Goal: Task Accomplishment & Management: Complete application form

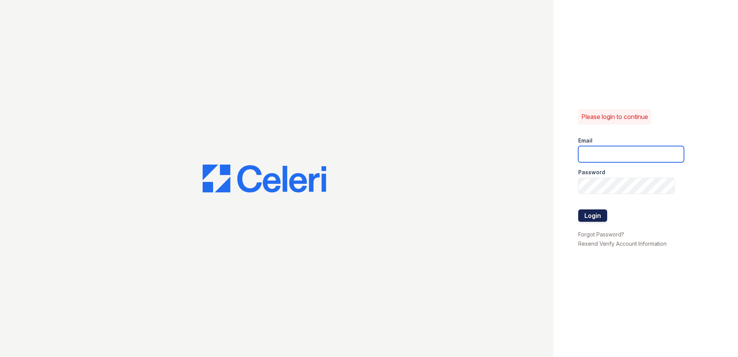
type input "[EMAIL_ADDRESS][DOMAIN_NAME]"
click at [597, 216] on button "Login" at bounding box center [592, 215] width 29 height 12
drag, startPoint x: 597, startPoint y: 216, endPoint x: 590, endPoint y: 215, distance: 6.7
click at [596, 215] on button "Login" at bounding box center [592, 215] width 29 height 12
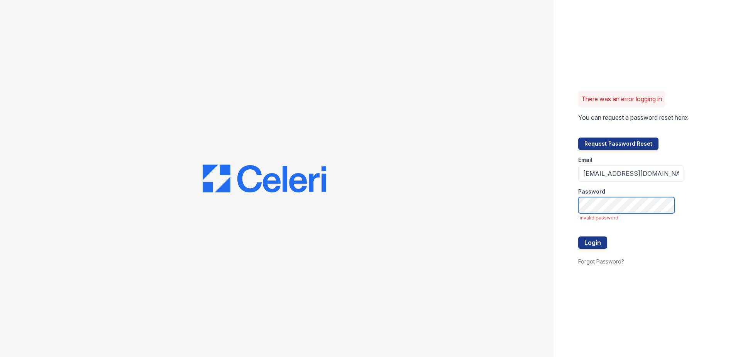
click at [409, 172] on div "There was an error logging in You can request a password reset here: Request Pa…" at bounding box center [369, 178] width 738 height 357
click at [588, 242] on button "Login" at bounding box center [592, 242] width 29 height 12
click at [588, 243] on button "Login" at bounding box center [592, 242] width 29 height 12
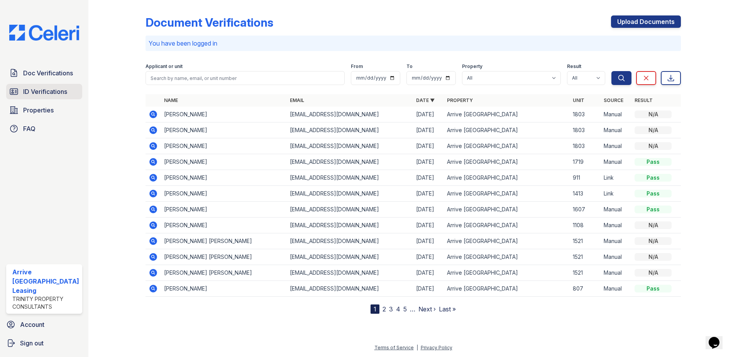
click at [51, 92] on span "ID Verifications" at bounding box center [45, 91] width 44 height 9
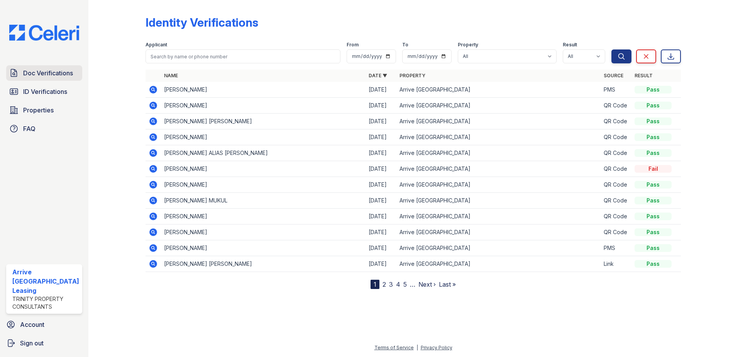
click at [51, 72] on span "Doc Verifications" at bounding box center [48, 72] width 50 height 9
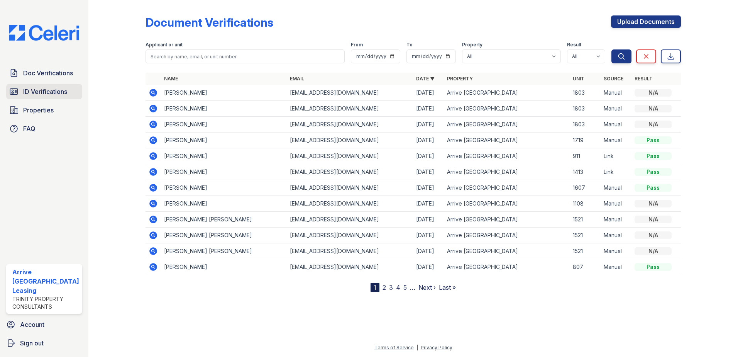
click at [56, 90] on span "ID Verifications" at bounding box center [45, 91] width 44 height 9
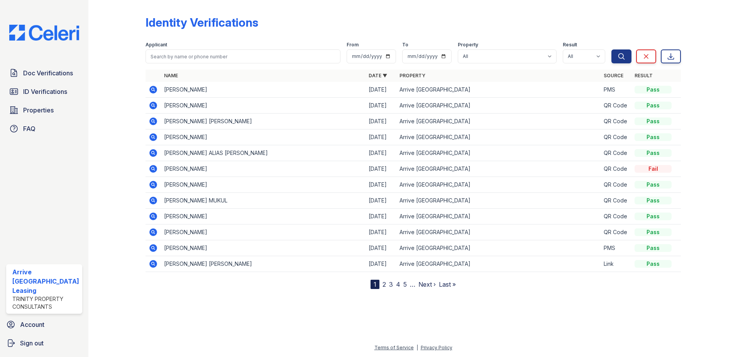
drag, startPoint x: 149, startPoint y: 90, endPoint x: 154, endPoint y: 89, distance: 5.5
click at [149, 89] on icon at bounding box center [153, 90] width 8 height 8
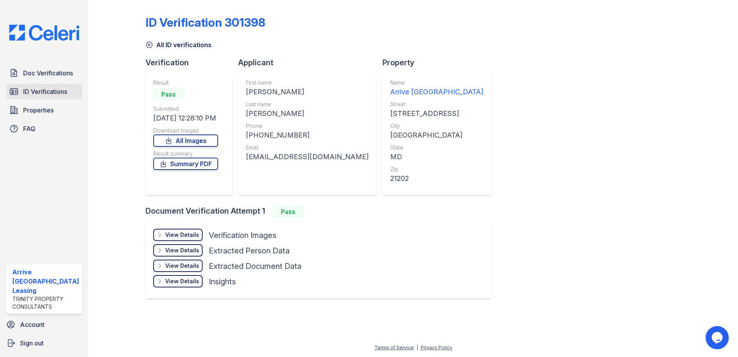
click at [29, 90] on span "ID Verifications" at bounding box center [45, 91] width 44 height 9
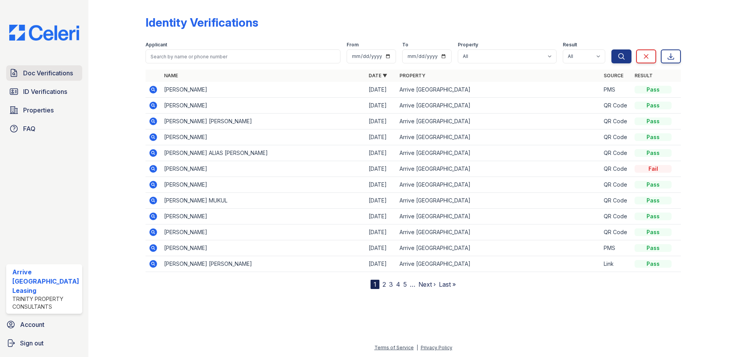
click at [69, 70] on span "Doc Verifications" at bounding box center [48, 72] width 50 height 9
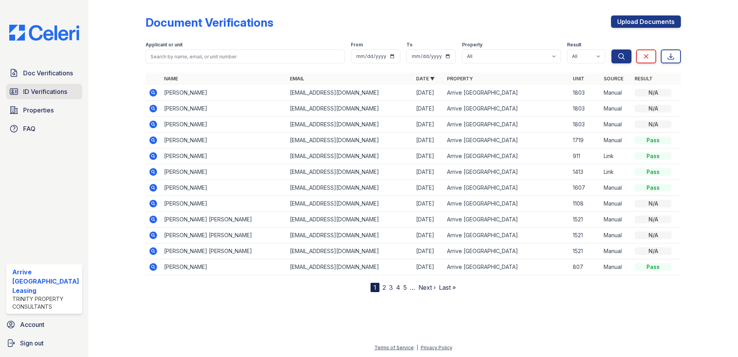
click at [61, 87] on span "ID Verifications" at bounding box center [45, 91] width 44 height 9
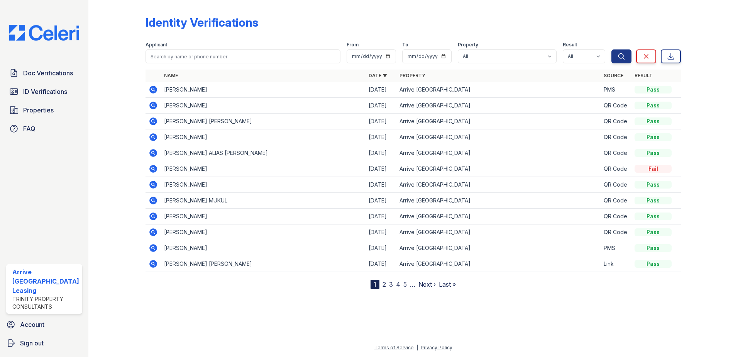
click at [59, 76] on span "Doc Verifications" at bounding box center [48, 72] width 50 height 9
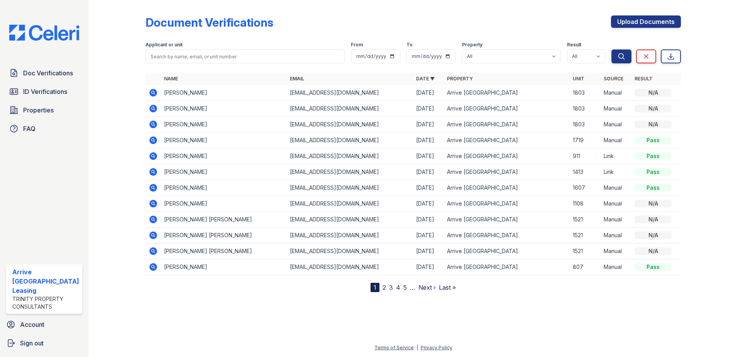
click at [62, 119] on div "Doc Verifications ID Verifications Properties FAQ" at bounding box center [44, 100] width 82 height 71
click at [58, 112] on link "Properties" at bounding box center [44, 109] width 76 height 15
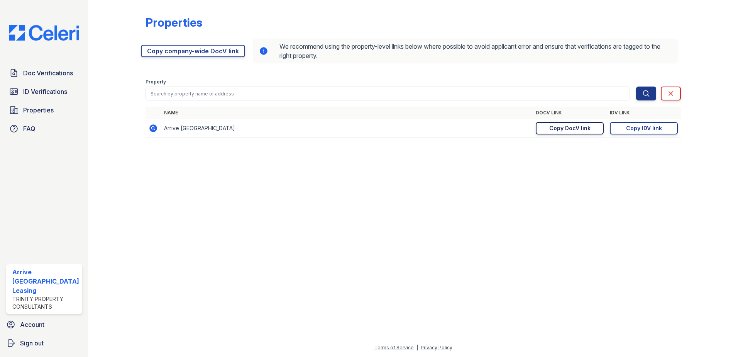
drag, startPoint x: 605, startPoint y: 132, endPoint x: 585, endPoint y: 129, distance: 20.8
click at [597, 131] on td "https://app.getceleri.com/f19fd694-31da-400d-a53d-b5e4075e2e13/submit Copy DocV…" at bounding box center [570, 128] width 74 height 19
click at [585, 129] on div "Copy DocV link" at bounding box center [570, 128] width 41 height 8
click at [47, 91] on span "ID Verifications" at bounding box center [45, 91] width 44 height 9
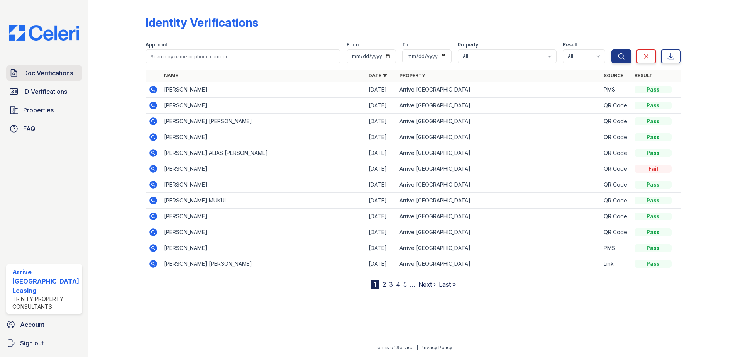
click at [19, 78] on link "Doc Verifications" at bounding box center [44, 72] width 76 height 15
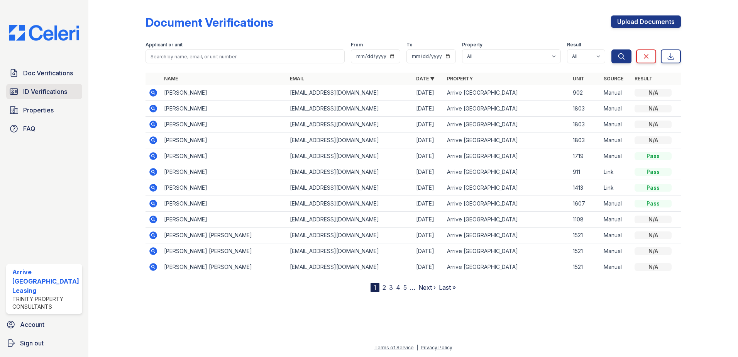
click at [47, 98] on link "ID Verifications" at bounding box center [44, 91] width 76 height 15
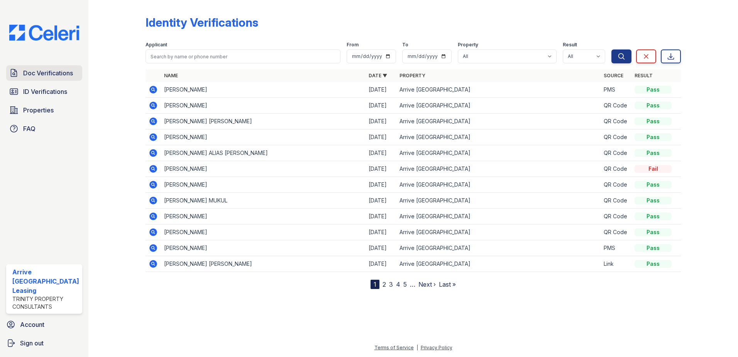
click at [62, 80] on link "Doc Verifications" at bounding box center [44, 72] width 76 height 15
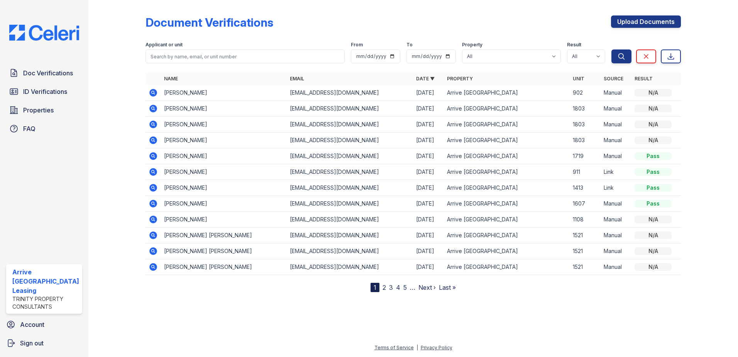
click at [645, 28] on div "Upload Documents" at bounding box center [646, 25] width 70 height 20
click at [623, 23] on link "Upload Documents" at bounding box center [646, 21] width 70 height 12
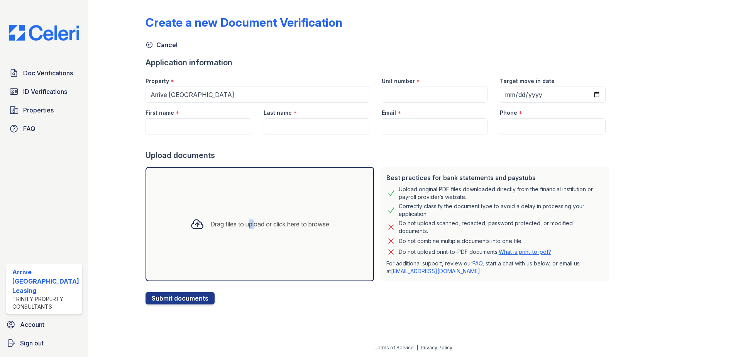
click at [245, 209] on div "Drag files to upload or click here to browse" at bounding box center [260, 224] width 229 height 114
click at [339, 171] on div "Create a new Document Verification Cancel Application information Property * Ar…" at bounding box center [413, 158] width 625 height 317
click at [229, 198] on div "Drag files to upload or click here to browse" at bounding box center [260, 224] width 229 height 114
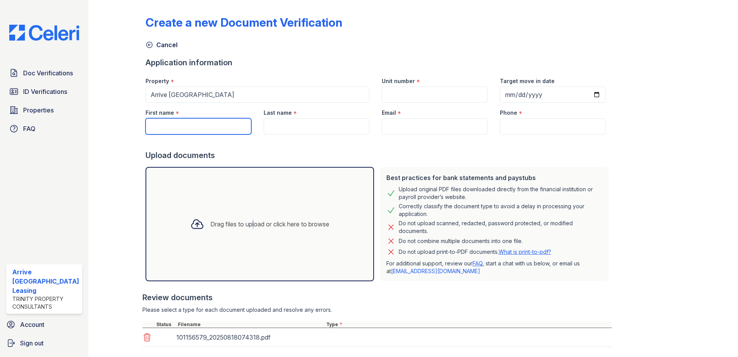
click at [188, 125] on input "First name" at bounding box center [199, 126] width 106 height 16
click at [182, 128] on input "First name" at bounding box center [199, 126] width 106 height 16
click at [183, 127] on input "First name" at bounding box center [199, 126] width 106 height 16
type input "Le Mont"
type input "Bennett"
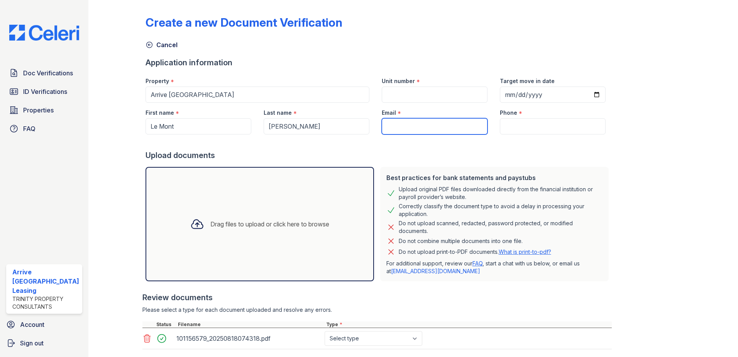
click at [443, 125] on input "Email" at bounding box center [435, 126] width 106 height 16
paste input "[EMAIL_ADDRESS][PERSON_NAME][DOMAIN_NAME]"
type input "[EMAIL_ADDRESS][PERSON_NAME][DOMAIN_NAME]"
click at [525, 122] on input "Phone" at bounding box center [553, 126] width 106 height 16
paste input "(240) 427-2001"
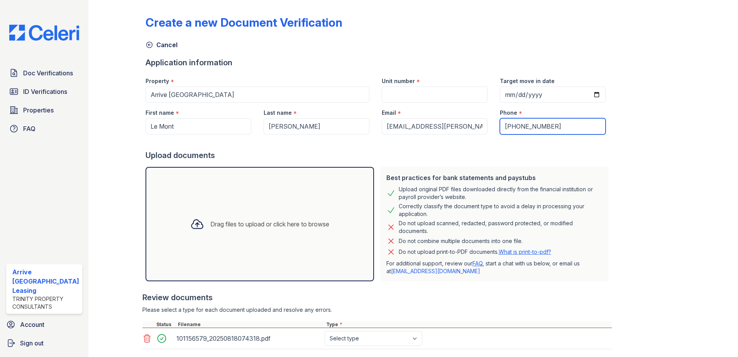
type input "(240) 427-2001"
click at [443, 98] on input "Unit number" at bounding box center [435, 95] width 106 height 16
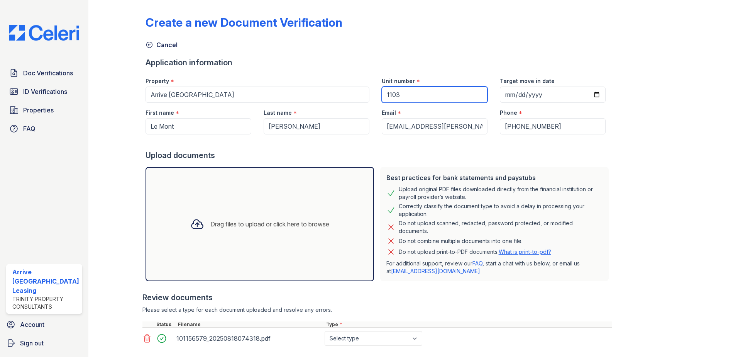
type input "1103"
drag, startPoint x: 592, startPoint y: 95, endPoint x: 586, endPoint y: 96, distance: 5.9
click at [590, 95] on input "Target move in date" at bounding box center [553, 95] width 106 height 16
click at [586, 96] on input "Target move in date" at bounding box center [553, 95] width 106 height 16
drag, startPoint x: 587, startPoint y: 98, endPoint x: 587, endPoint y: 92, distance: 6.2
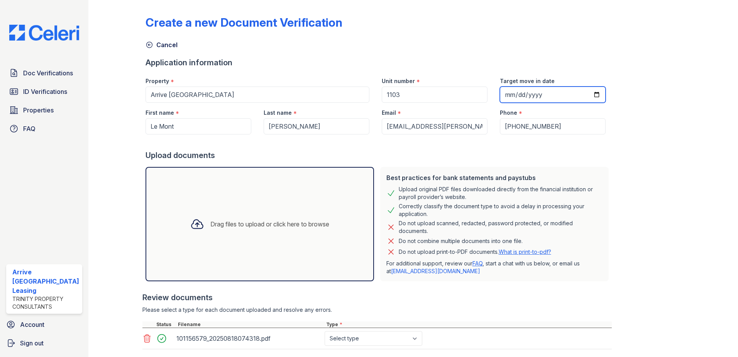
click at [586, 93] on input "Target move in date" at bounding box center [553, 95] width 106 height 16
type input "2025-08-30"
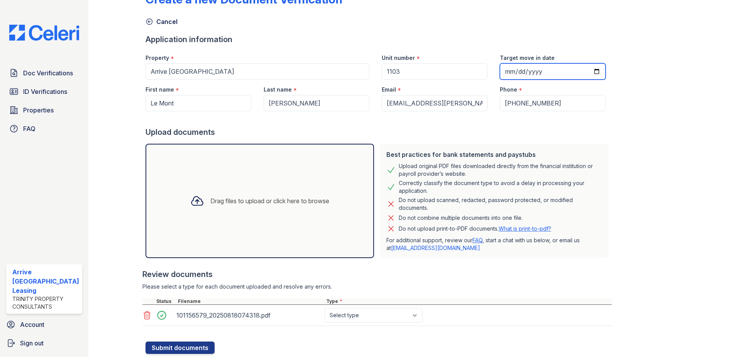
scroll to position [46, 0]
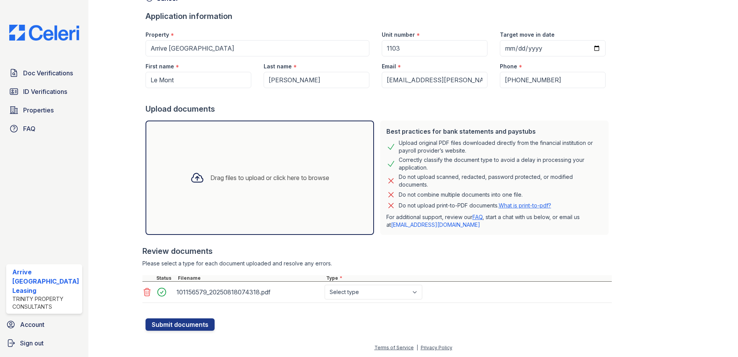
drag, startPoint x: 368, startPoint y: 279, endPoint x: 368, endPoint y: 283, distance: 4.3
click at [368, 283] on div "Review documents Please select a type for each document uploaded and resolve an…" at bounding box center [378, 274] width 470 height 73
drag, startPoint x: 368, startPoint y: 283, endPoint x: 368, endPoint y: 288, distance: 4.7
click at [368, 288] on select "Select type Paystub Bank Statement Offer Letter Tax Documents Benefit Award Let…" at bounding box center [374, 292] width 98 height 15
select select "benefit_award_letter"
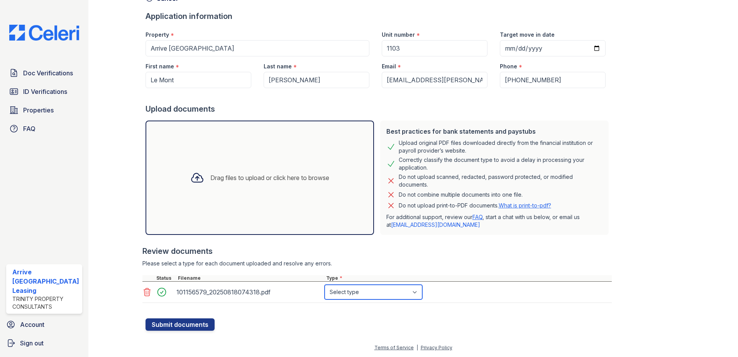
click at [325, 285] on select "Select type Paystub Bank Statement Offer Letter Tax Documents Benefit Award Let…" at bounding box center [374, 292] width 98 height 15
click at [190, 325] on button "Submit documents" at bounding box center [180, 324] width 69 height 12
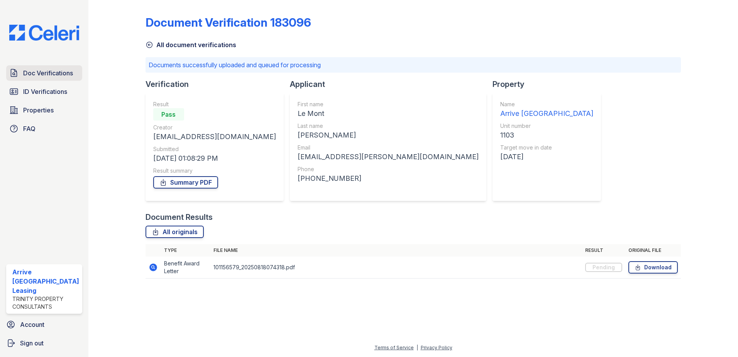
click at [45, 68] on span "Doc Verifications" at bounding box center [48, 72] width 50 height 9
drag, startPoint x: 45, startPoint y: 68, endPoint x: 245, endPoint y: 51, distance: 200.8
click at [48, 68] on span "Doc Verifications" at bounding box center [48, 72] width 50 height 9
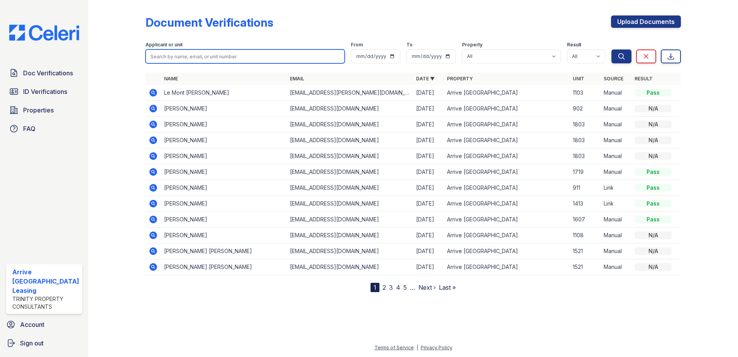
click at [210, 60] on input "search" at bounding box center [246, 56] width 200 height 14
type input "jessica harrison"
click at [612, 49] on button "Search" at bounding box center [622, 56] width 20 height 14
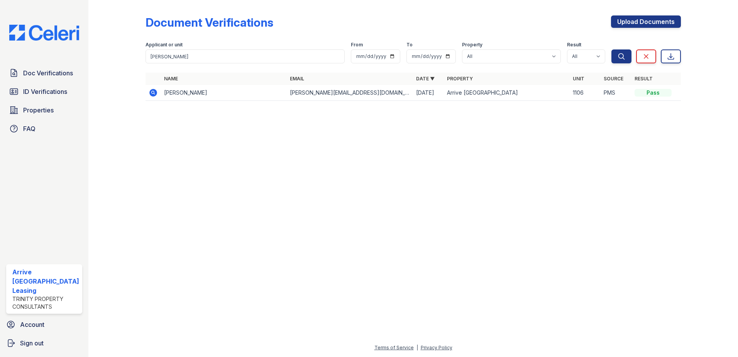
click at [156, 94] on icon at bounding box center [153, 92] width 9 height 9
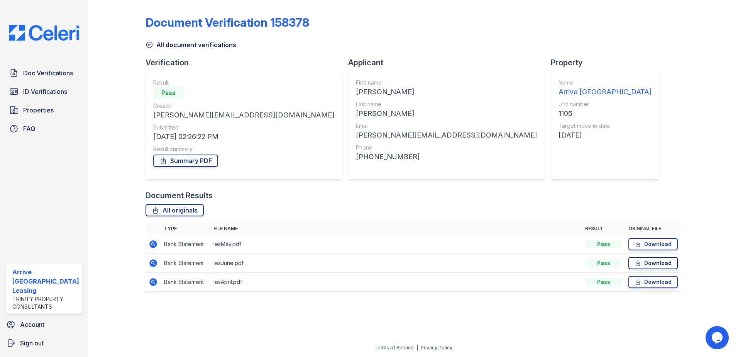
click at [649, 263] on link "Download" at bounding box center [653, 263] width 49 height 12
click at [58, 105] on link "Properties" at bounding box center [44, 109] width 76 height 15
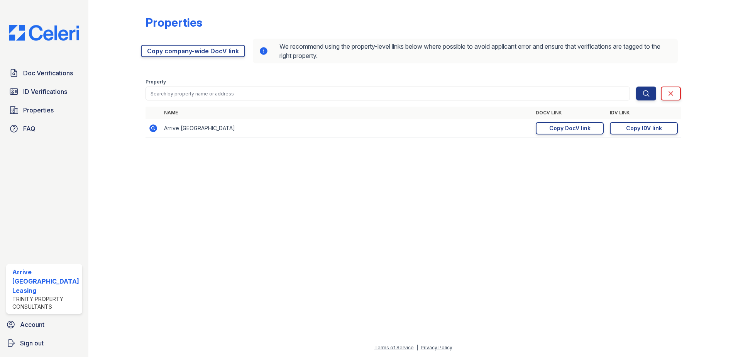
click at [58, 93] on span "ID Verifications" at bounding box center [45, 91] width 44 height 9
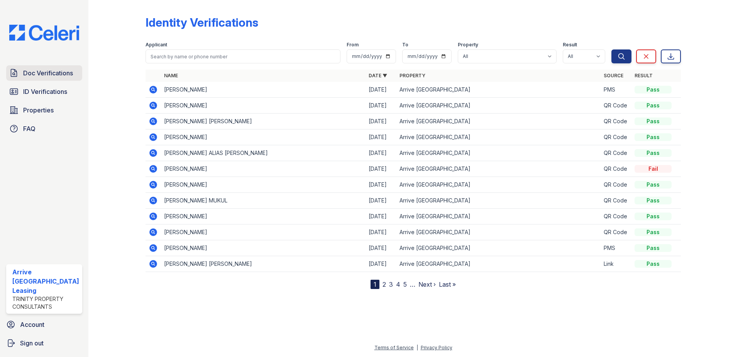
click at [59, 68] on link "Doc Verifications" at bounding box center [44, 72] width 76 height 15
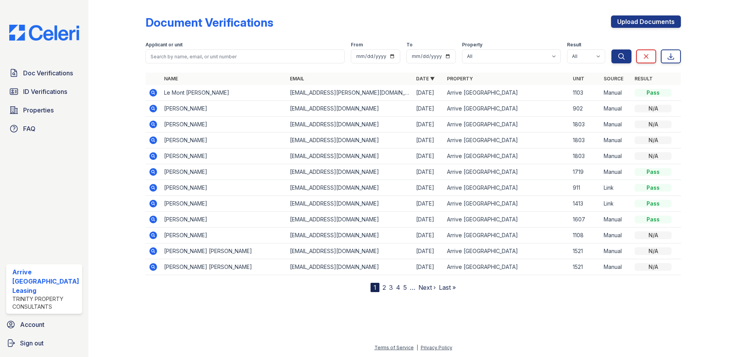
click at [241, 49] on div "Applicant or unit" at bounding box center [246, 46] width 200 height 8
click at [243, 59] on input "search" at bounding box center [246, 56] width 200 height 14
type input "s"
type input "amien hodge"
click at [612, 49] on button "Search" at bounding box center [622, 56] width 20 height 14
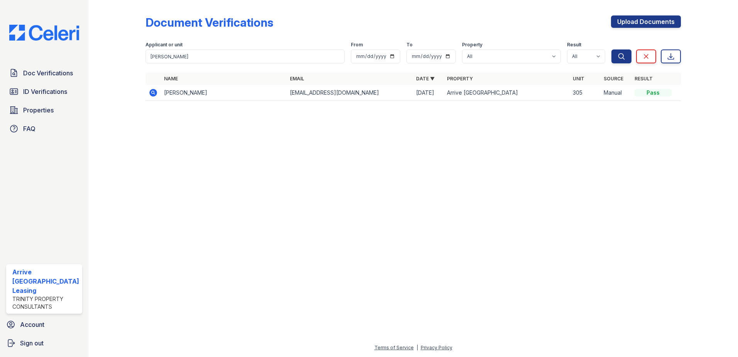
drag, startPoint x: 155, startPoint y: 94, endPoint x: 166, endPoint y: 93, distance: 10.8
click at [155, 93] on icon at bounding box center [153, 93] width 8 height 8
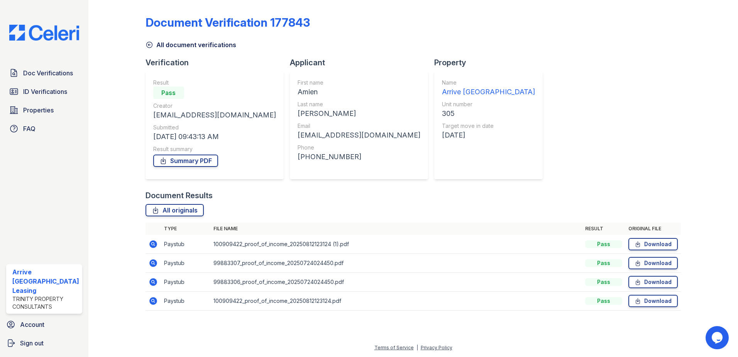
click at [149, 266] on icon at bounding box center [153, 262] width 9 height 9
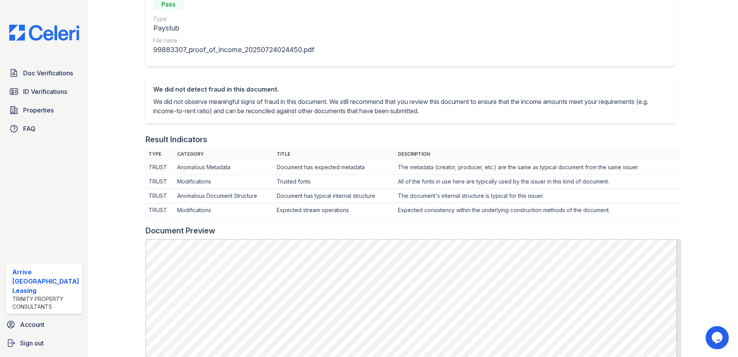
scroll to position [232, 0]
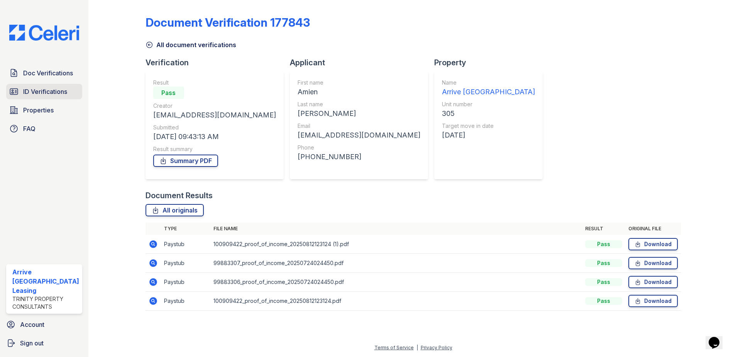
click at [56, 88] on span "ID Verifications" at bounding box center [45, 91] width 44 height 9
click at [55, 88] on span "ID Verifications" at bounding box center [45, 91] width 44 height 9
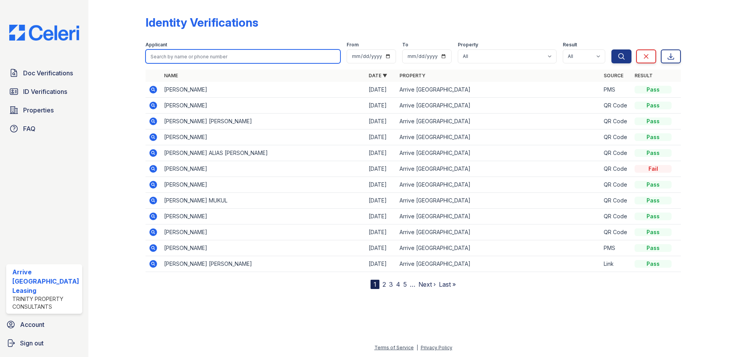
click at [183, 56] on input "search" at bounding box center [243, 56] width 195 height 14
type input "[PERSON_NAME]"
click at [612, 49] on button "Search" at bounding box center [622, 56] width 20 height 14
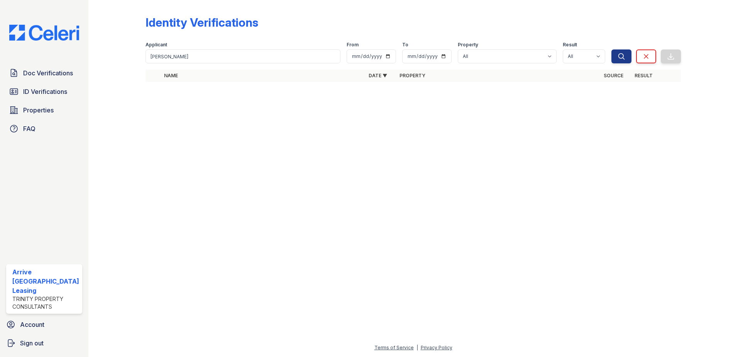
drag, startPoint x: 185, startPoint y: 46, endPoint x: 182, endPoint y: 53, distance: 7.4
click at [184, 49] on div "Applicant brett hay" at bounding box center [243, 53] width 195 height 22
click at [32, 93] on span "ID Verifications" at bounding box center [45, 91] width 44 height 9
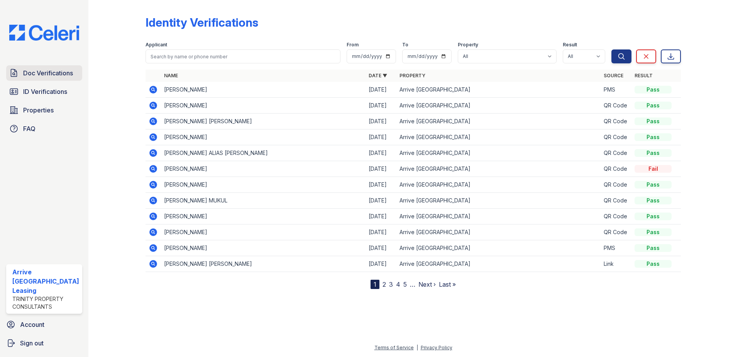
click at [35, 73] on span "Doc Verifications" at bounding box center [48, 72] width 50 height 9
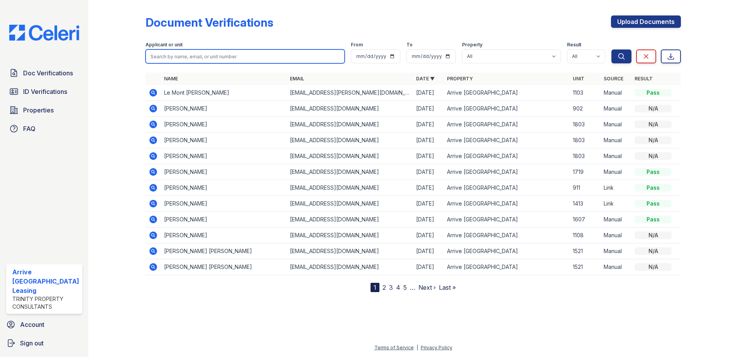
click at [261, 55] on input "search" at bounding box center [246, 56] width 200 height 14
type input "brett hay"
click at [612, 49] on button "Search" at bounding box center [622, 56] width 20 height 14
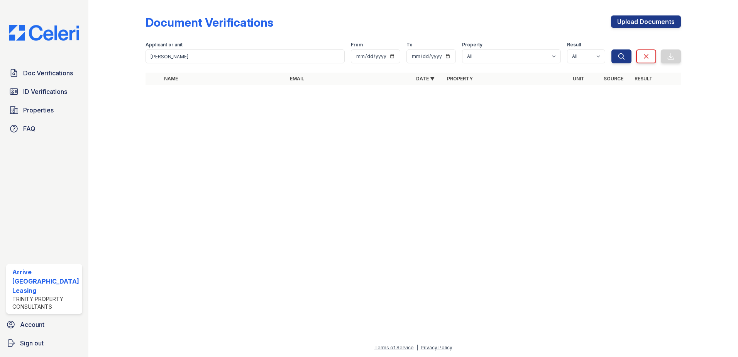
click at [197, 48] on div "Applicant or unit" at bounding box center [246, 46] width 200 height 8
click at [195, 50] on div "Applicant or unit brett hay" at bounding box center [246, 53] width 200 height 22
click at [193, 51] on input "brett hay" at bounding box center [246, 56] width 200 height 14
click at [193, 54] on input "brett hay" at bounding box center [246, 56] width 200 height 14
click at [612, 49] on button "Search" at bounding box center [622, 56] width 20 height 14
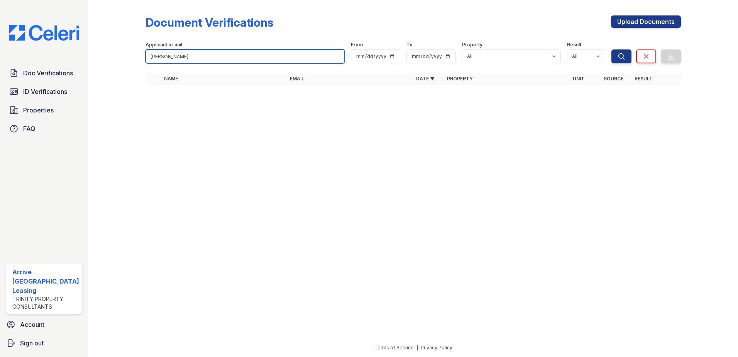
click at [210, 60] on input "brett hay" at bounding box center [246, 56] width 200 height 14
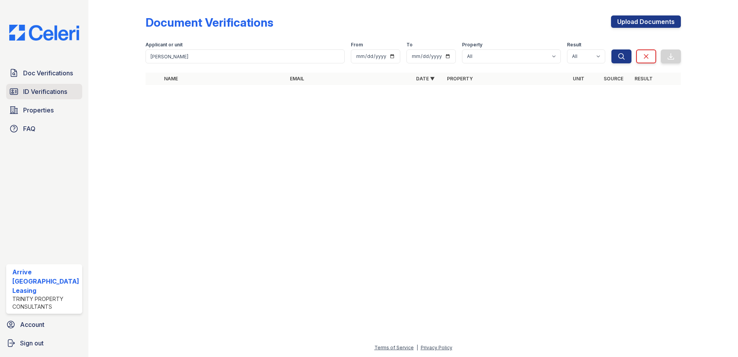
click at [27, 94] on span "ID Verifications" at bounding box center [45, 91] width 44 height 9
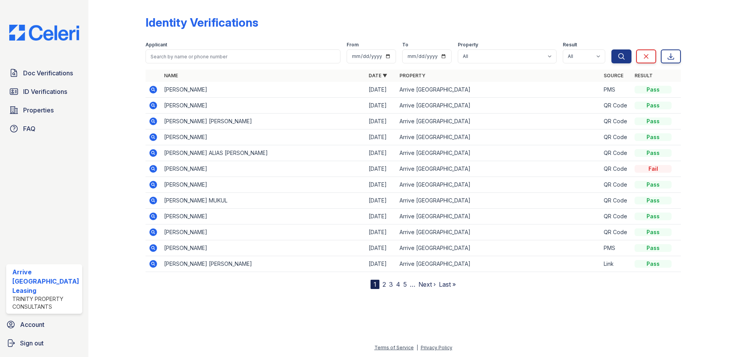
click at [61, 83] on div "Doc Verifications ID Verifications Properties FAQ" at bounding box center [44, 100] width 82 height 71
click at [61, 80] on link "Doc Verifications" at bounding box center [44, 72] width 76 height 15
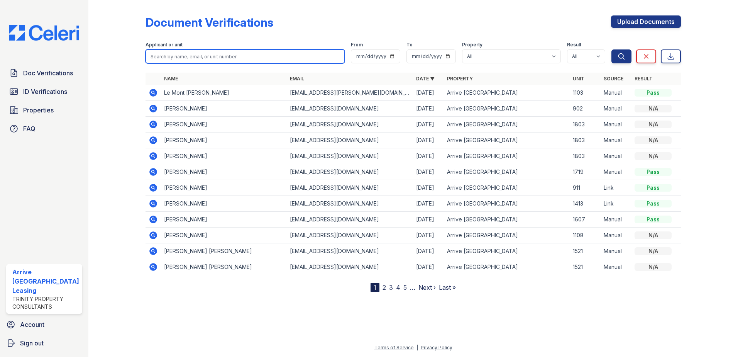
click at [245, 60] on input "search" at bounding box center [246, 56] width 200 height 14
type input "Brett Hay"
click at [612, 49] on button "Search" at bounding box center [622, 56] width 20 height 14
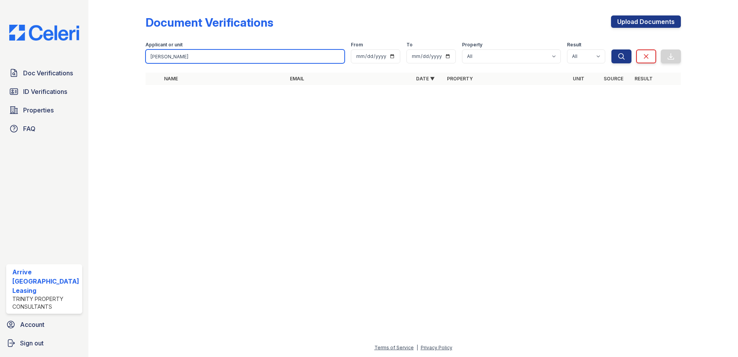
click at [175, 59] on input "Brett Hay" at bounding box center [246, 56] width 200 height 14
drag, startPoint x: 163, startPoint y: 59, endPoint x: 132, endPoint y: 56, distance: 30.7
click at [134, 57] on div "Document Verifications Upload Documents Filter Applicant or unit Brett Hay From…" at bounding box center [413, 52] width 625 height 105
type input "Hay"
click at [612, 49] on button "Search" at bounding box center [622, 56] width 20 height 14
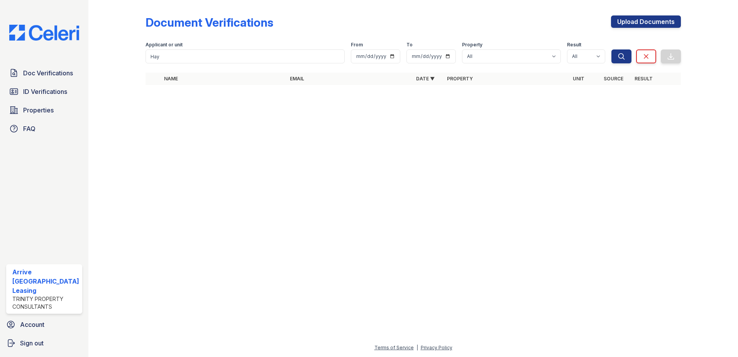
click at [21, 82] on div "Doc Verifications ID Verifications Properties FAQ" at bounding box center [44, 100] width 82 height 71
click at [22, 84] on link "ID Verifications" at bounding box center [44, 91] width 76 height 15
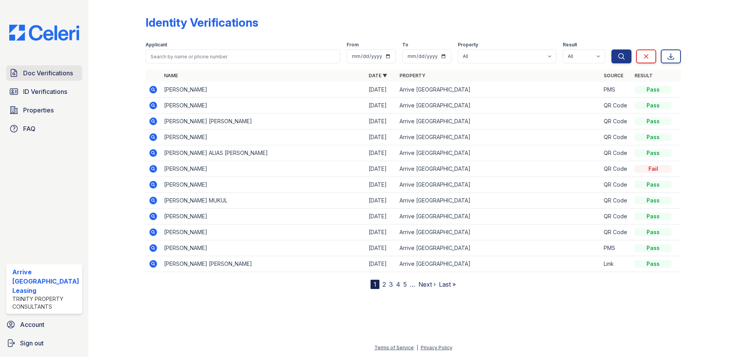
drag, startPoint x: 46, startPoint y: 66, endPoint x: 50, endPoint y: 68, distance: 5.0
click at [47, 68] on div "Doc Verifications ID Verifications Properties FAQ Arrive Inner Harbor Leasing T…" at bounding box center [44, 178] width 88 height 357
drag, startPoint x: 160, startPoint y: 66, endPoint x: 174, endPoint y: 54, distance: 18.3
click at [161, 66] on div "Identity Verifications Filter Applicant From To Property All Arrive Inner Harbo…" at bounding box center [414, 146] width 536 height 286
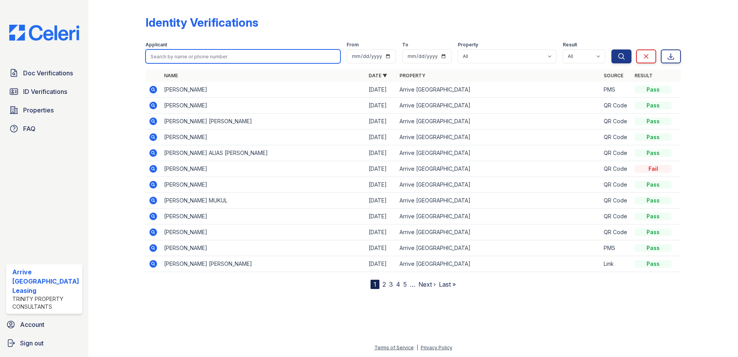
click at [175, 56] on input "search" at bounding box center [243, 56] width 195 height 14
drag, startPoint x: 176, startPoint y: 56, endPoint x: 173, endPoint y: 58, distance: 4.0
click at [176, 57] on input "search" at bounding box center [243, 56] width 195 height 14
type input "TAKISHA WILLIS"
click at [612, 49] on button "Search" at bounding box center [622, 56] width 20 height 14
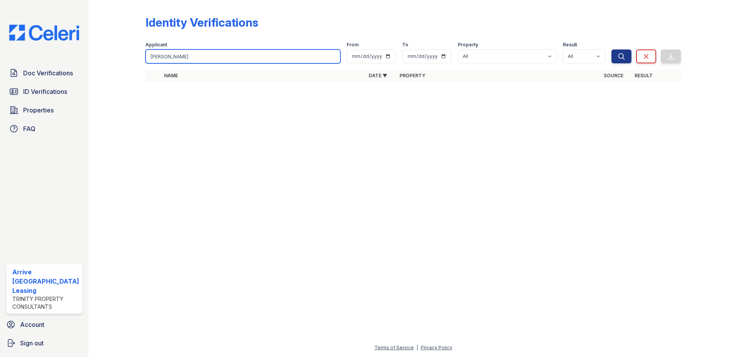
click at [234, 62] on input "TAKISHA WILLIS" at bounding box center [243, 56] width 195 height 14
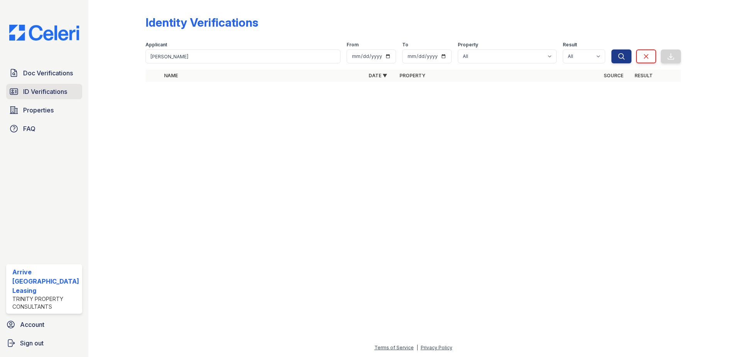
click at [20, 94] on link "ID Verifications" at bounding box center [44, 91] width 76 height 15
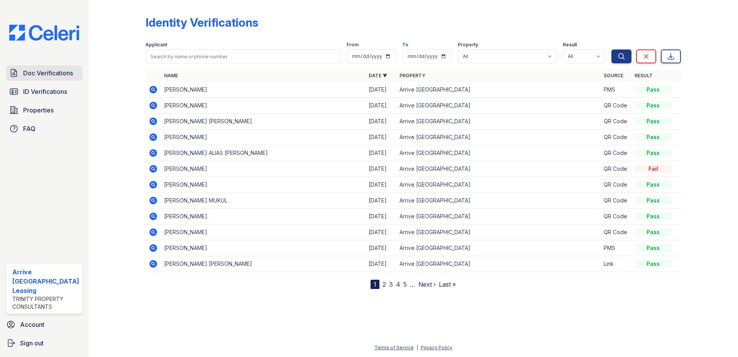
click at [27, 75] on span "Doc Verifications" at bounding box center [48, 72] width 50 height 9
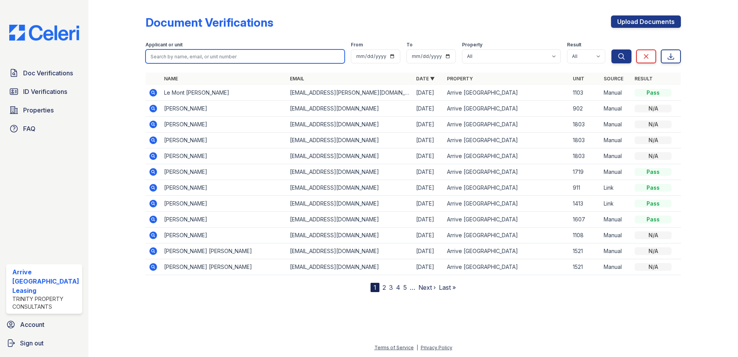
click at [174, 59] on input "search" at bounding box center [246, 56] width 200 height 14
type input "takisha"
click at [612, 49] on button "Search" at bounding box center [622, 56] width 20 height 14
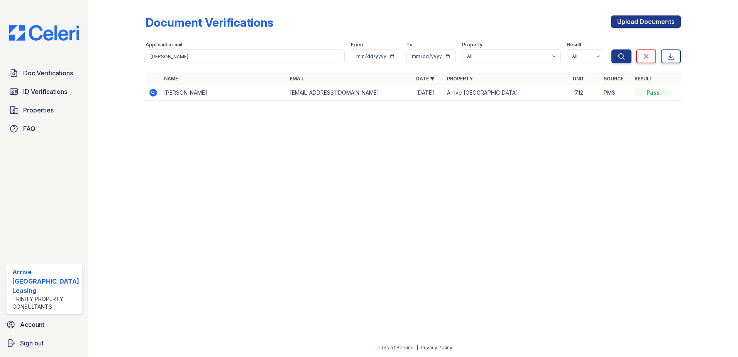
click at [159, 94] on td at bounding box center [153, 93] width 15 height 16
click at [156, 92] on icon at bounding box center [153, 92] width 9 height 9
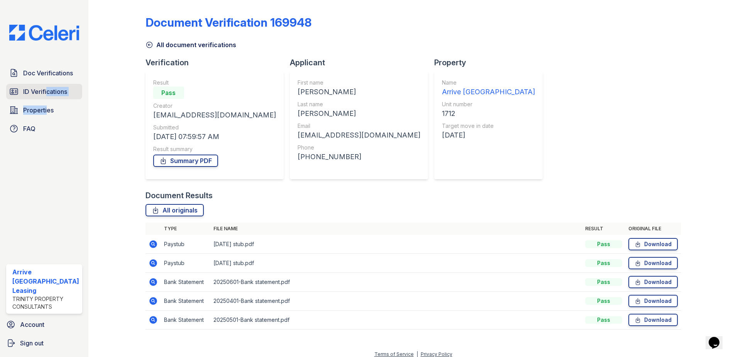
click at [47, 97] on div "Doc Verifications ID Verifications Properties FAQ" at bounding box center [44, 100] width 82 height 71
click at [56, 81] on div "Doc Verifications ID Verifications Properties FAQ" at bounding box center [44, 100] width 82 height 71
drag, startPoint x: 56, startPoint y: 81, endPoint x: 57, endPoint y: 74, distance: 6.7
click at [57, 74] on span "Doc Verifications" at bounding box center [48, 72] width 50 height 9
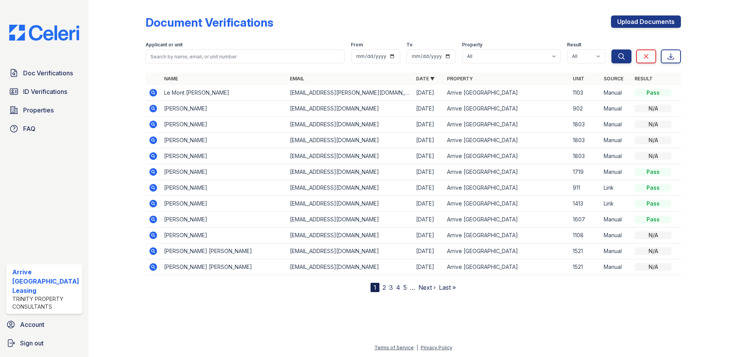
click at [167, 66] on form "Applicant or unit From To Property All Arrive [GEOGRAPHIC_DATA] Result All Pass…" at bounding box center [414, 51] width 536 height 31
drag, startPoint x: 176, startPoint y: 61, endPoint x: 180, endPoint y: 57, distance: 5.7
click at [179, 59] on input "search" at bounding box center [246, 56] width 200 height 14
type input "PEACHES [PERSON_NAME]"
click at [622, 56] on icon "submit" at bounding box center [622, 57] width 8 height 8
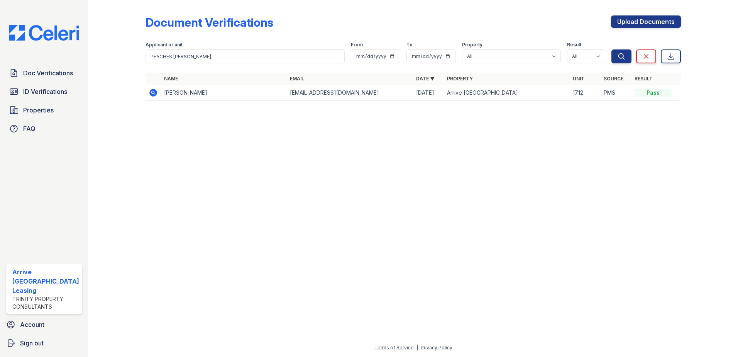
click at [156, 95] on icon at bounding box center [153, 92] width 9 height 9
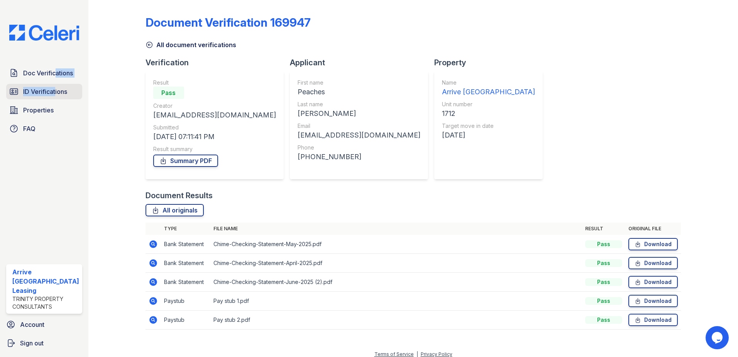
drag, startPoint x: 54, startPoint y: 83, endPoint x: 52, endPoint y: 90, distance: 7.5
click at [54, 84] on div "Doc Verifications ID Verifications Properties FAQ" at bounding box center [44, 100] width 82 height 71
click at [52, 91] on span "ID Verifications" at bounding box center [45, 91] width 44 height 9
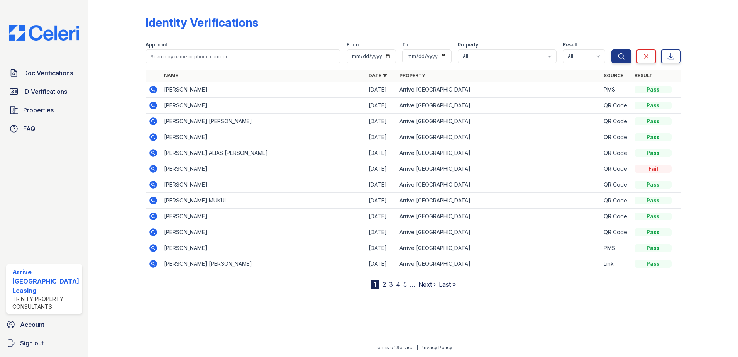
click at [52, 90] on span "ID Verifications" at bounding box center [45, 91] width 44 height 9
click at [53, 70] on span "Doc Verifications" at bounding box center [48, 72] width 50 height 9
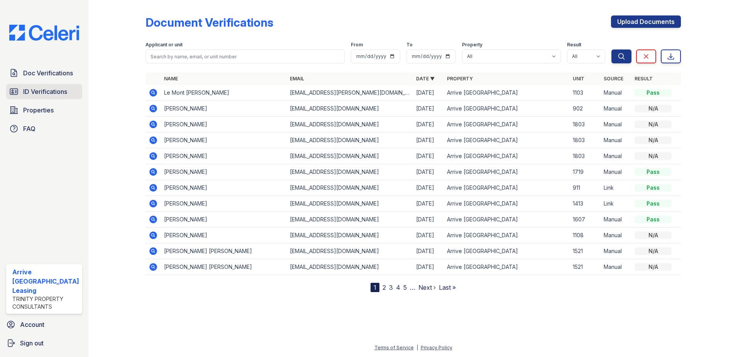
click at [51, 93] on span "ID Verifications" at bounding box center [45, 91] width 44 height 9
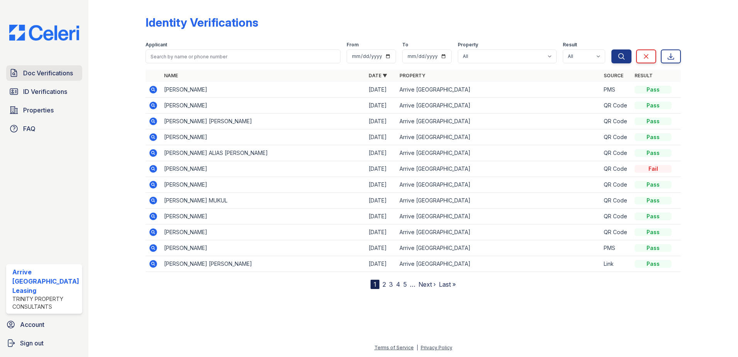
click at [39, 78] on link "Doc Verifications" at bounding box center [44, 72] width 76 height 15
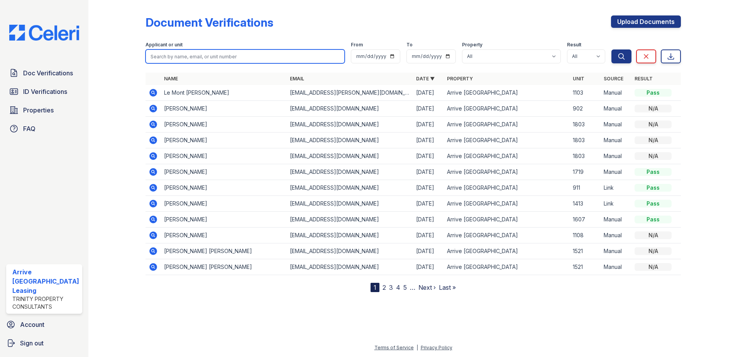
click at [263, 57] on input "search" at bounding box center [246, 56] width 200 height 14
click at [265, 57] on input "search" at bounding box center [246, 56] width 200 height 14
type input "demetria colbert"
click at [612, 49] on button "Search" at bounding box center [622, 56] width 20 height 14
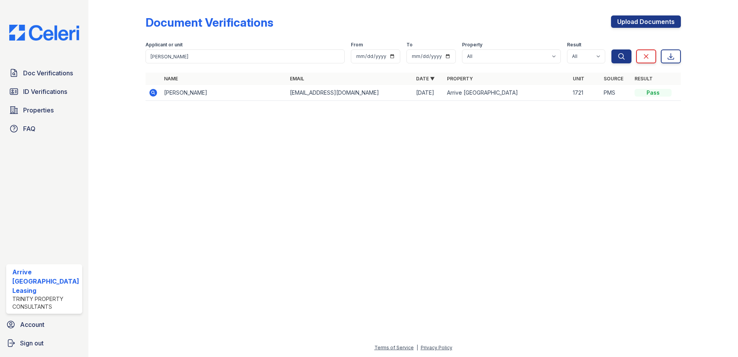
click at [153, 93] on icon at bounding box center [153, 92] width 2 height 2
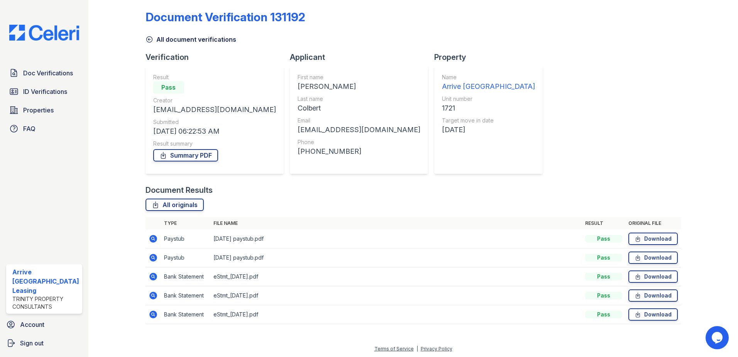
scroll to position [7, 0]
drag, startPoint x: 54, startPoint y: 100, endPoint x: 49, endPoint y: 82, distance: 18.8
click at [54, 100] on div "Doc Verifications ID Verifications Properties FAQ" at bounding box center [44, 100] width 82 height 71
click at [51, 82] on div "Doc Verifications ID Verifications Properties FAQ" at bounding box center [44, 100] width 82 height 71
click at [68, 93] on link "ID Verifications" at bounding box center [44, 91] width 76 height 15
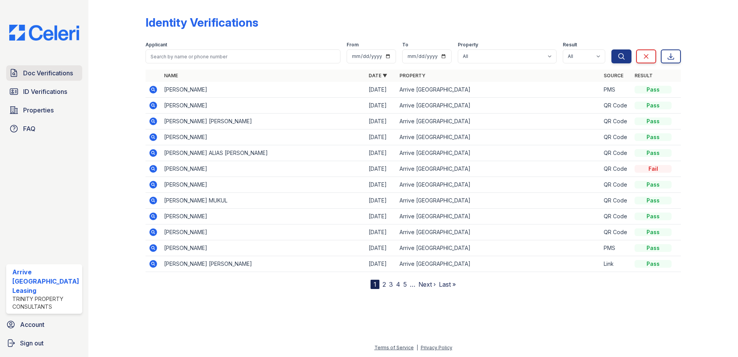
click at [59, 78] on link "Doc Verifications" at bounding box center [44, 72] width 76 height 15
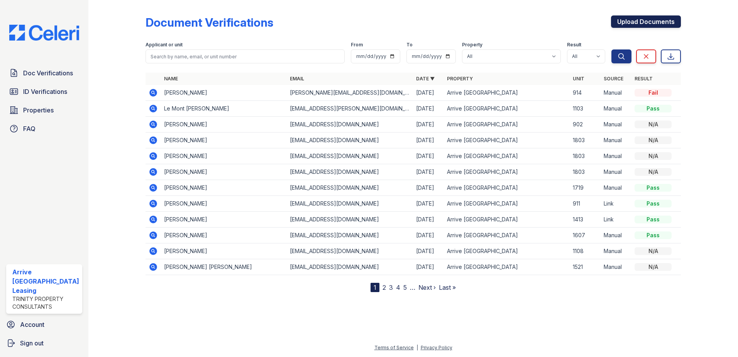
drag, startPoint x: 648, startPoint y: 29, endPoint x: 646, endPoint y: 24, distance: 5.0
click at [648, 29] on div "Upload Documents" at bounding box center [646, 25] width 70 height 20
click at [647, 24] on link "Upload Documents" at bounding box center [646, 21] width 70 height 12
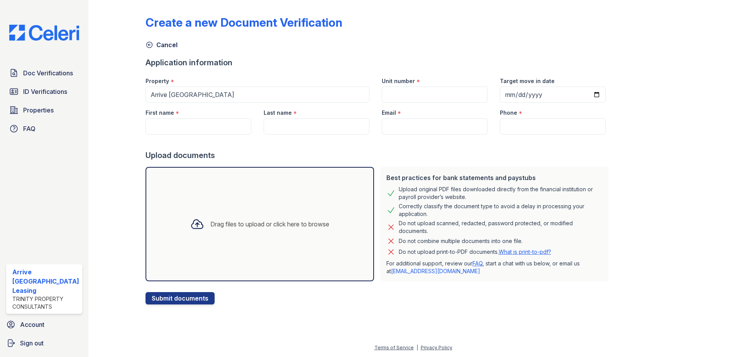
click at [298, 190] on div "Drag files to upload or click here to browse" at bounding box center [260, 224] width 229 height 114
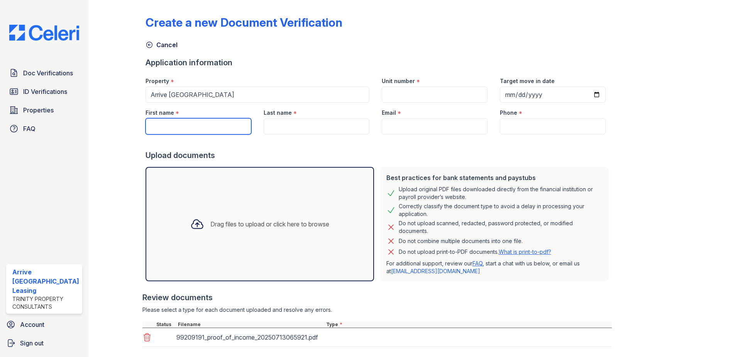
click at [194, 132] on input "First name" at bounding box center [199, 126] width 106 height 16
type input "Brett"
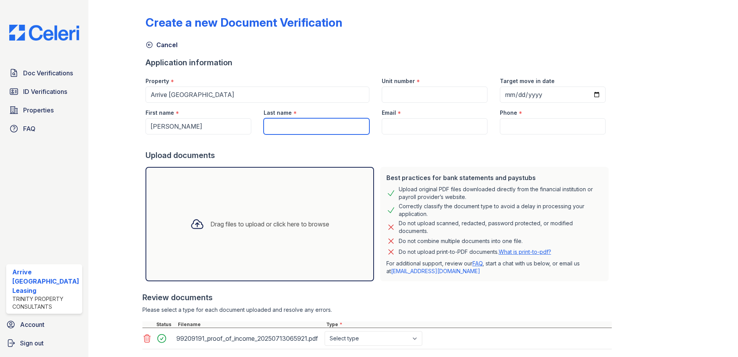
click at [321, 131] on input "Last name" at bounding box center [317, 126] width 106 height 16
type input "Hay"
click at [433, 120] on input "Email" at bounding box center [435, 126] width 106 height 16
paste input "[DOMAIN_NAME][EMAIL_ADDRESS][DOMAIN_NAME]"
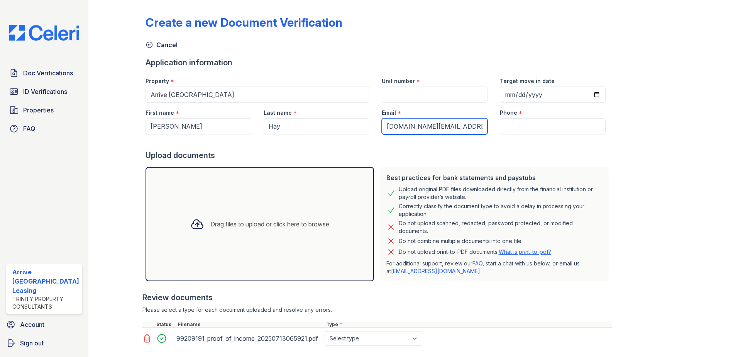
type input "[DOMAIN_NAME][EMAIL_ADDRESS][DOMAIN_NAME]"
click at [406, 92] on input "Unit number" at bounding box center [435, 95] width 106 height 16
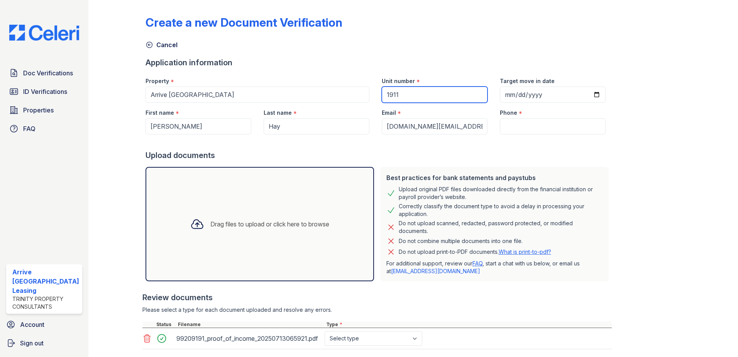
type input "1911"
click at [533, 123] on input "Phone" at bounding box center [553, 126] width 106 height 16
paste input "(667) 298-3140"
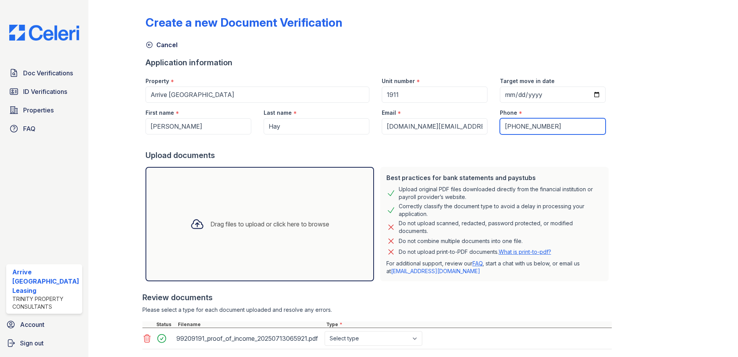
type input "(667) 298-3140"
click at [586, 92] on input "Target move in date" at bounding box center [553, 95] width 106 height 16
type input "[DATE]"
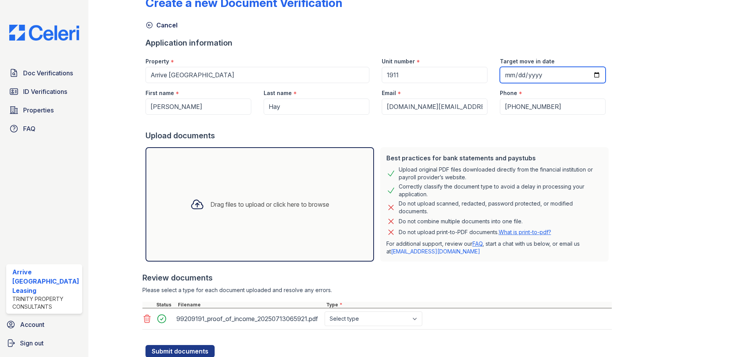
scroll to position [46, 0]
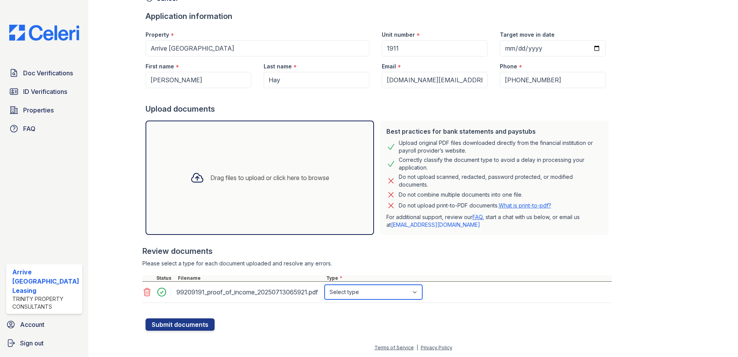
click at [416, 295] on select "Select type Paystub Bank Statement Offer Letter Tax Documents Benefit Award Let…" at bounding box center [374, 292] width 98 height 15
click at [325, 285] on select "Select type Paystub Bank Statement Offer Letter Tax Documents Benefit Award Let…" at bounding box center [374, 292] width 98 height 15
click at [393, 297] on select "Select type Paystub Bank Statement Offer Letter Tax Documents Benefit Award Let…" at bounding box center [374, 292] width 98 height 15
select select "other"
click at [325, 285] on select "Select type Paystub Bank Statement Offer Letter Tax Documents Benefit Award Let…" at bounding box center [374, 292] width 98 height 15
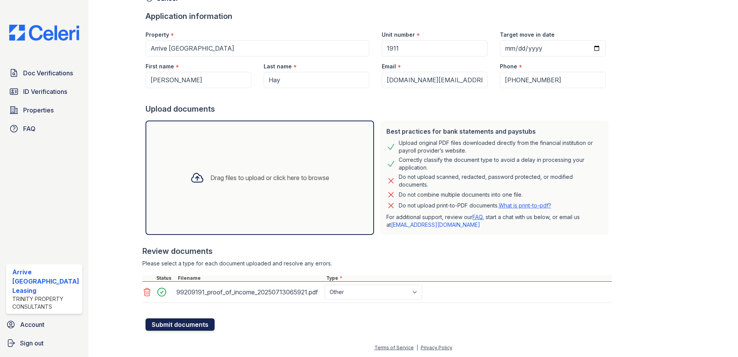
click at [190, 323] on button "Submit documents" at bounding box center [180, 324] width 69 height 12
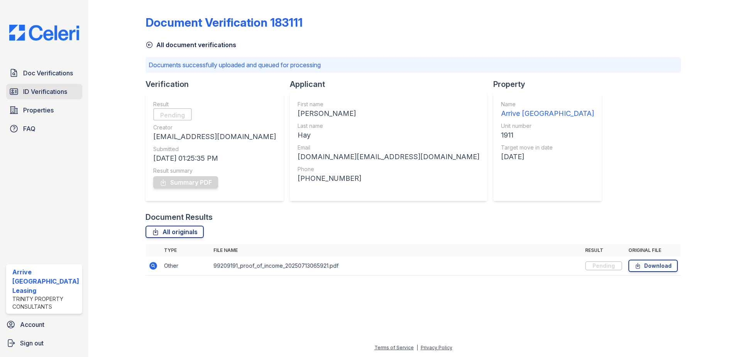
click at [54, 90] on span "ID Verifications" at bounding box center [45, 91] width 44 height 9
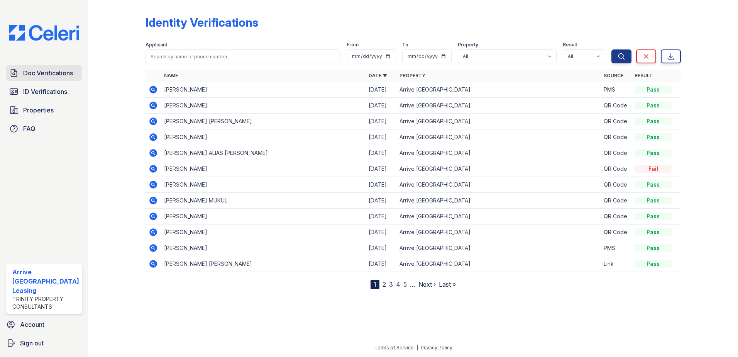
click at [57, 76] on span "Doc Verifications" at bounding box center [48, 72] width 50 height 9
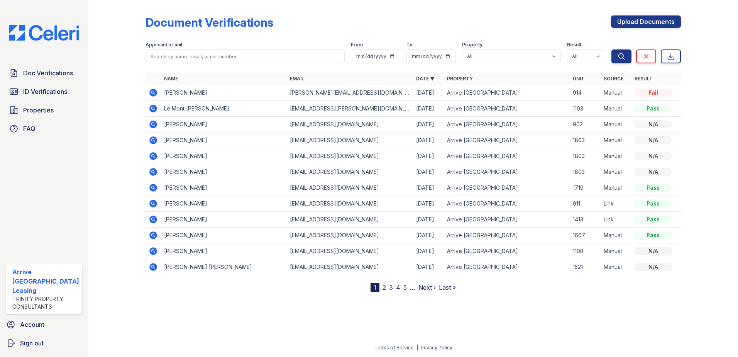
click at [62, 100] on div "Doc Verifications ID Verifications Properties FAQ" at bounding box center [44, 100] width 82 height 71
click at [51, 75] on span "Doc Verifications" at bounding box center [48, 72] width 50 height 9
click at [59, 103] on link "Properties" at bounding box center [44, 109] width 76 height 15
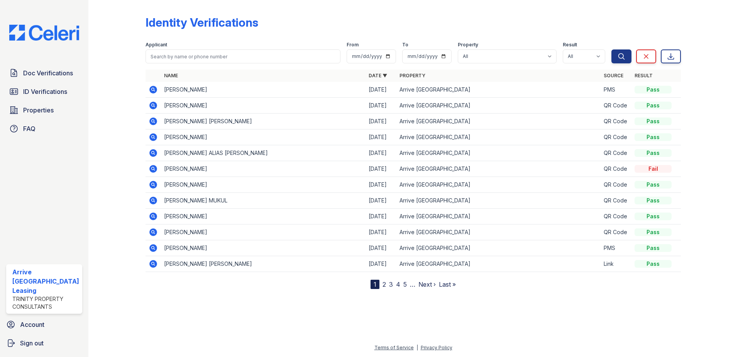
click at [55, 83] on div "Doc Verifications ID Verifications Properties FAQ" at bounding box center [44, 100] width 82 height 71
click at [57, 76] on span "Doc Verifications" at bounding box center [48, 72] width 50 height 9
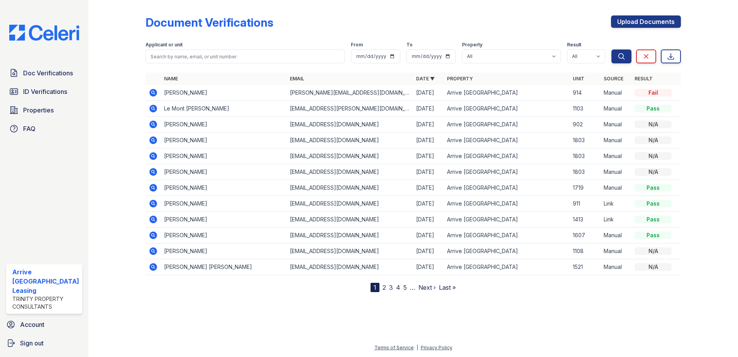
click at [151, 96] on icon at bounding box center [153, 92] width 9 height 9
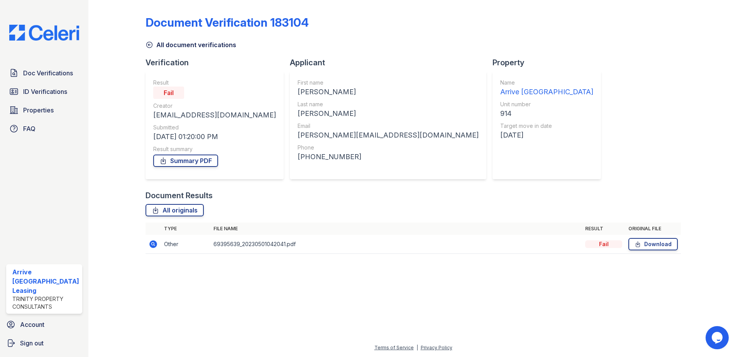
click at [148, 246] on td at bounding box center [153, 244] width 15 height 19
click at [154, 246] on icon at bounding box center [153, 244] width 8 height 8
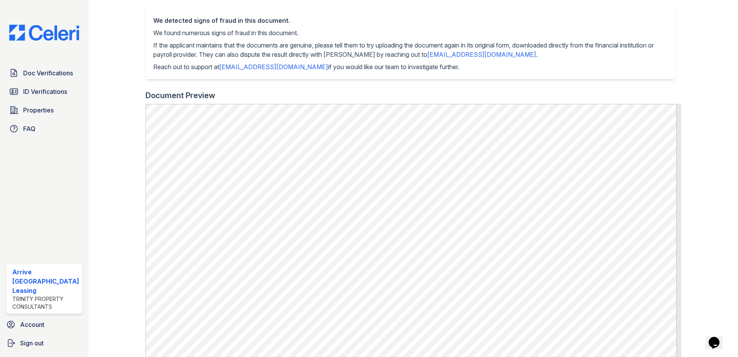
scroll to position [232, 0]
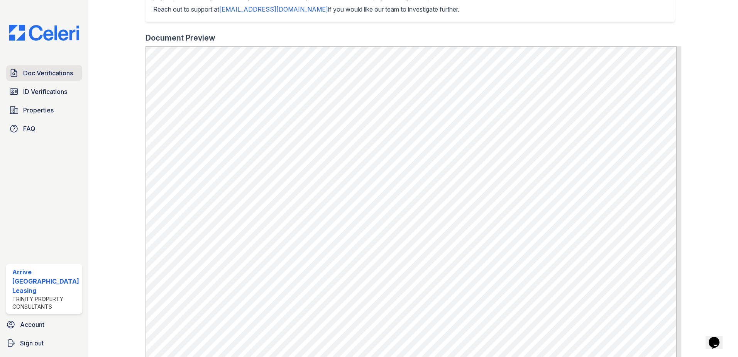
click at [54, 71] on span "Doc Verifications" at bounding box center [48, 72] width 50 height 9
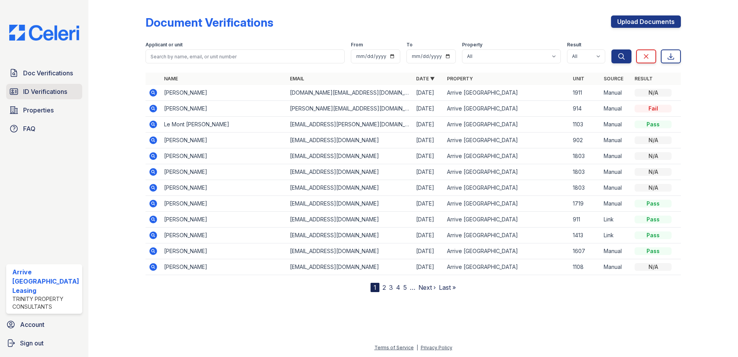
click at [55, 84] on link "ID Verifications" at bounding box center [44, 91] width 76 height 15
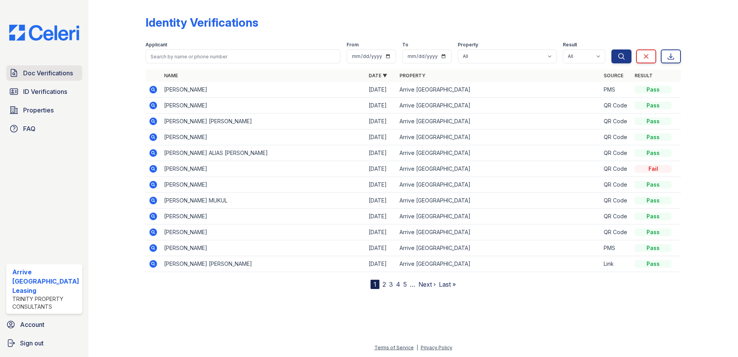
click at [59, 73] on span "Doc Verifications" at bounding box center [48, 72] width 50 height 9
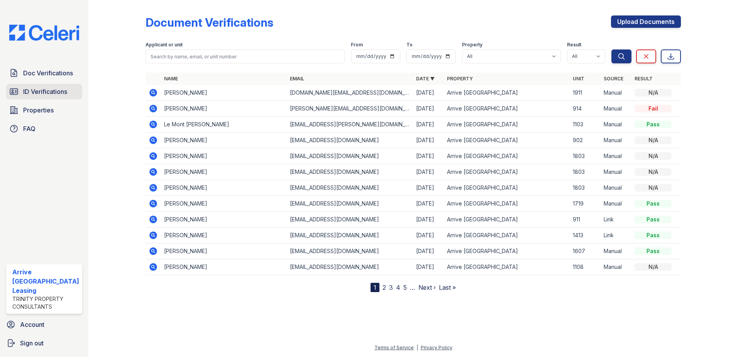
click at [48, 95] on span "ID Verifications" at bounding box center [45, 91] width 44 height 9
click at [277, 48] on div "Applicant or unit" at bounding box center [246, 46] width 200 height 8
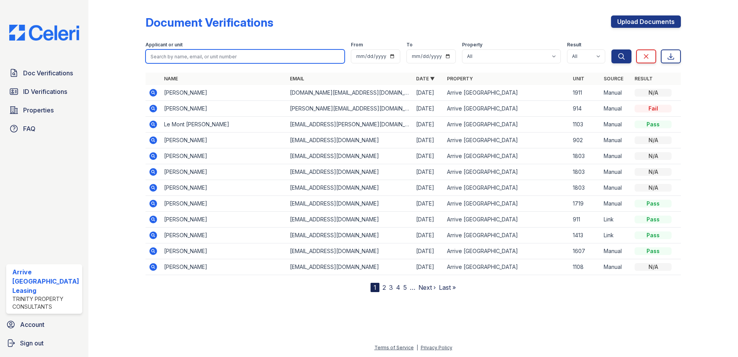
click at [275, 57] on input "search" at bounding box center [246, 56] width 200 height 14
click at [277, 56] on input "search" at bounding box center [246, 56] width 200 height 14
type input "PEACHES HOLMES"
click at [612, 49] on button "Search" at bounding box center [622, 56] width 20 height 14
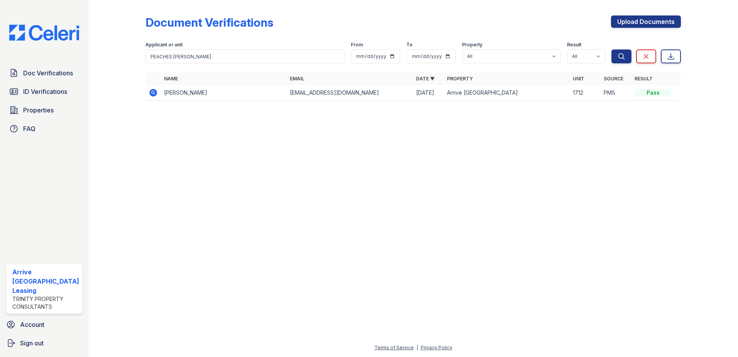
drag, startPoint x: 144, startPoint y: 95, endPoint x: 149, endPoint y: 93, distance: 5.9
click at [144, 95] on div at bounding box center [123, 55] width 45 height 105
click at [153, 93] on icon at bounding box center [153, 92] width 9 height 9
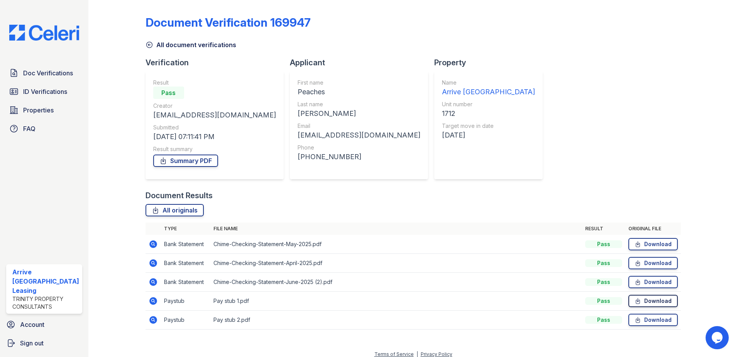
click at [651, 299] on link "Download" at bounding box center [653, 301] width 49 height 12
click at [47, 79] on link "Doc Verifications" at bounding box center [44, 72] width 76 height 15
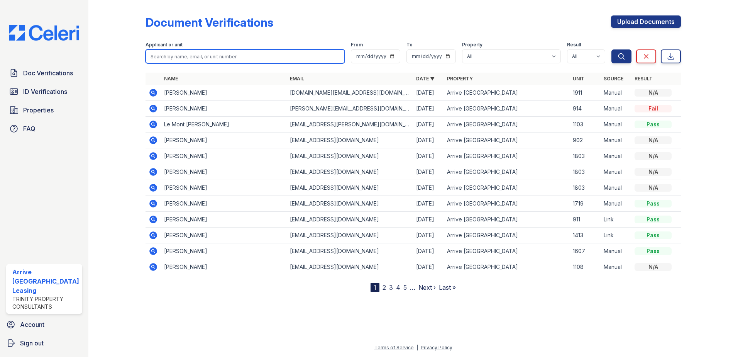
click at [217, 63] on input "search" at bounding box center [246, 56] width 200 height 14
click at [217, 59] on input "search" at bounding box center [246, 56] width 200 height 14
type input "[PERSON_NAME]"
click at [612, 49] on button "Search" at bounding box center [622, 56] width 20 height 14
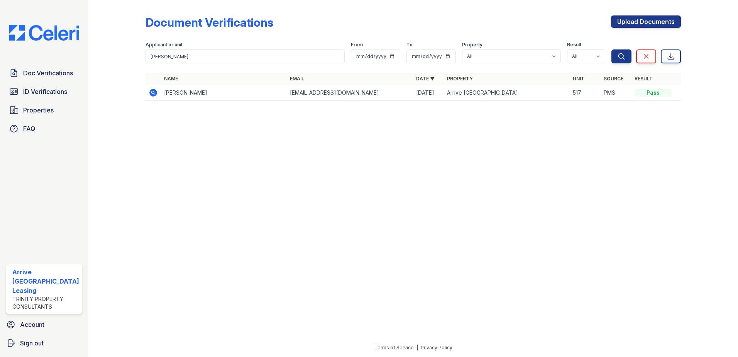
click at [164, 93] on td "[PERSON_NAME]" at bounding box center [224, 93] width 126 height 16
click at [153, 94] on icon at bounding box center [153, 93] width 8 height 8
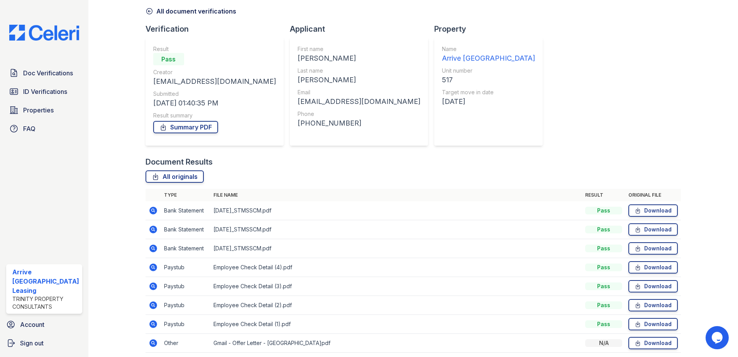
scroll to position [63, 0]
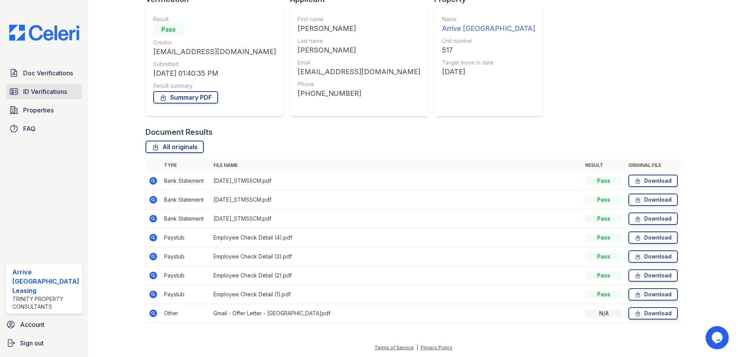
click at [38, 85] on link "ID Verifications" at bounding box center [44, 91] width 76 height 15
click at [37, 77] on span "Doc Verifications" at bounding box center [48, 72] width 50 height 9
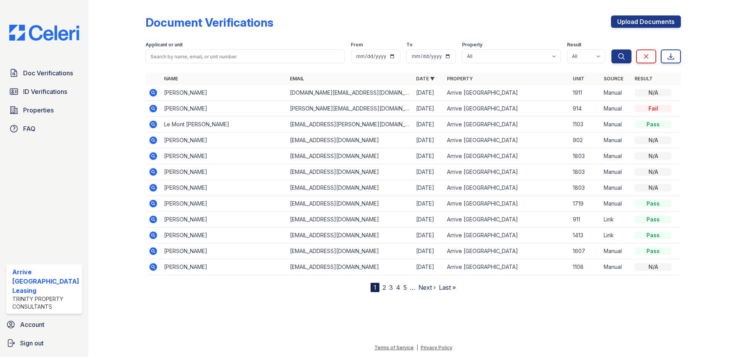
click at [39, 75] on span "Doc Verifications" at bounding box center [48, 72] width 50 height 9
click at [214, 56] on input "search" at bounding box center [246, 56] width 200 height 14
type input "[PERSON_NAME]"
click at [612, 49] on button "Search" at bounding box center [622, 56] width 20 height 14
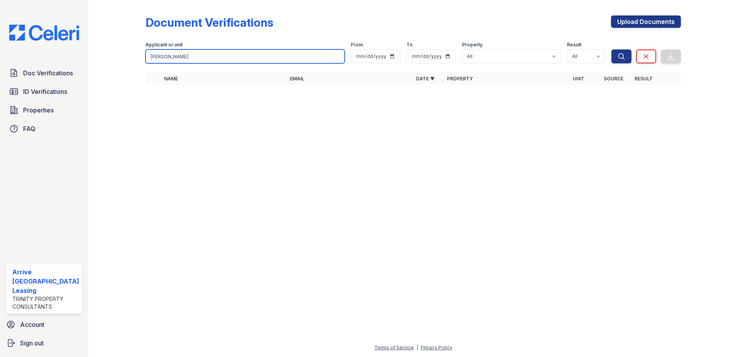
click at [192, 57] on input "[PERSON_NAME]" at bounding box center [246, 56] width 200 height 14
drag, startPoint x: 188, startPoint y: 55, endPoint x: 176, endPoint y: 51, distance: 13.6
click at [184, 55] on input "[PERSON_NAME]" at bounding box center [246, 56] width 200 height 14
type input "le"
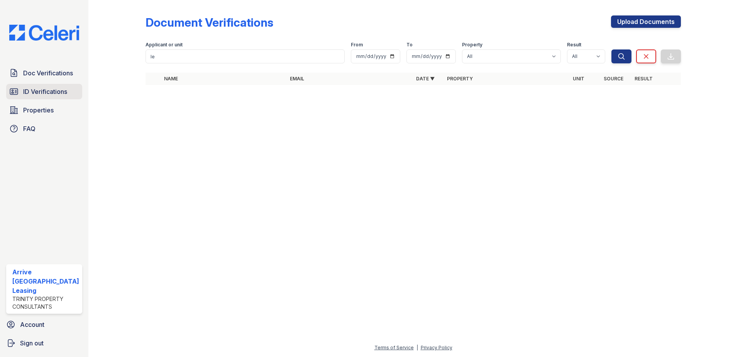
drag, startPoint x: 64, startPoint y: 100, endPoint x: 63, endPoint y: 92, distance: 7.8
click at [64, 100] on div "Doc Verifications ID Verifications Properties FAQ" at bounding box center [44, 100] width 82 height 71
click at [62, 90] on span "ID Verifications" at bounding box center [45, 91] width 44 height 9
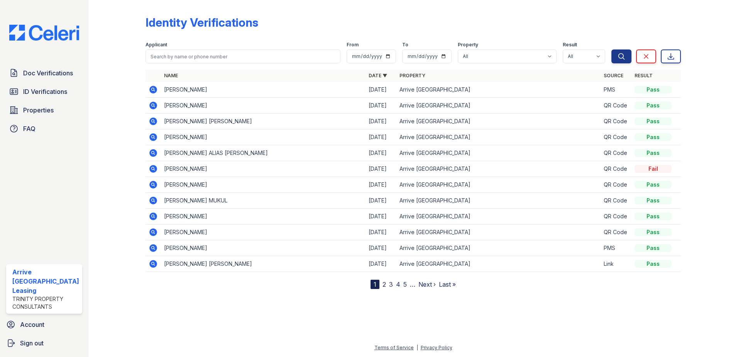
click at [63, 90] on span "ID Verifications" at bounding box center [45, 91] width 44 height 9
click at [62, 77] on span "Doc Verifications" at bounding box center [48, 72] width 50 height 9
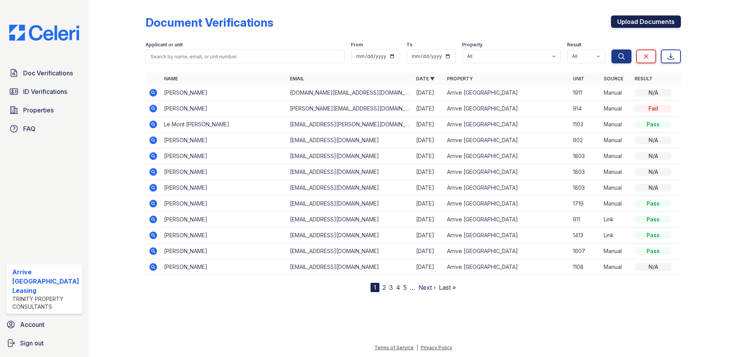
click at [661, 24] on link "Upload Documents" at bounding box center [646, 21] width 70 height 12
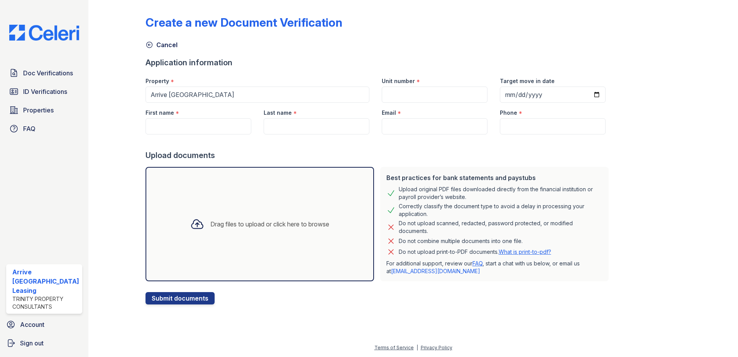
click at [272, 212] on div "Drag files to upload or click here to browse" at bounding box center [259, 224] width 151 height 26
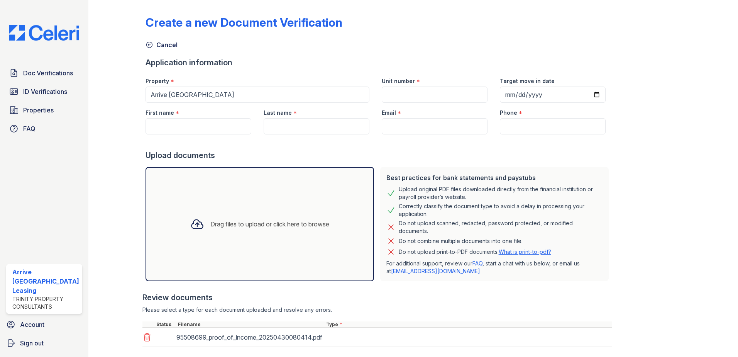
click at [224, 251] on div "Drag files to upload or click here to browse" at bounding box center [260, 224] width 229 height 114
click at [229, 126] on input "First name" at bounding box center [199, 126] width 106 height 16
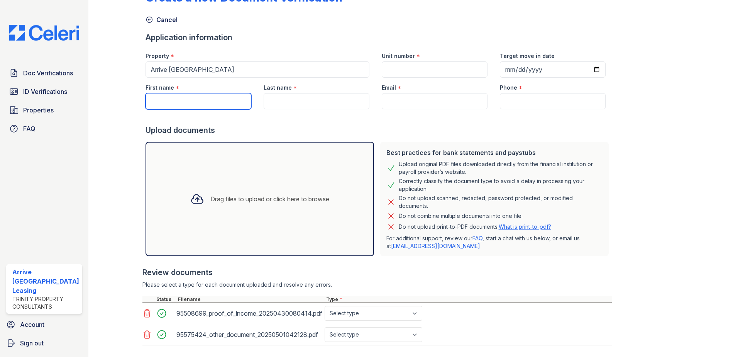
scroll to position [68, 0]
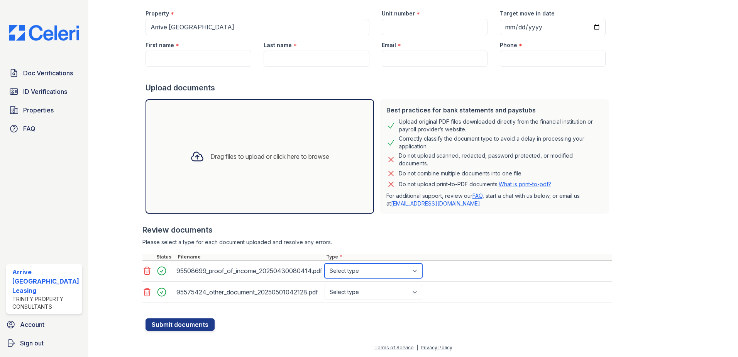
click at [388, 275] on select "Select type Paystub Bank Statement Offer Letter Tax Documents Benefit Award Let…" at bounding box center [374, 270] width 98 height 15
click at [379, 268] on select "Select type Paystub Bank Statement Offer Letter Tax Documents Benefit Award Let…" at bounding box center [374, 270] width 98 height 15
select select "other"
click at [325, 263] on select "Select type Paystub Bank Statement Offer Letter Tax Documents Benefit Award Let…" at bounding box center [374, 270] width 98 height 15
click at [358, 295] on select "Select type Paystub Bank Statement Offer Letter Tax Documents Benefit Award Let…" at bounding box center [374, 292] width 98 height 15
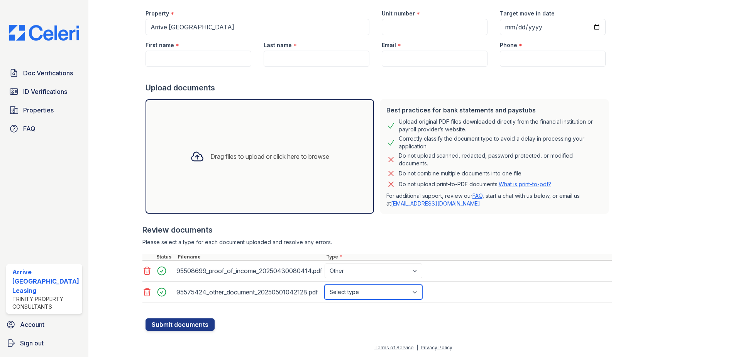
select select "other"
click at [325, 285] on select "Select type Paystub Bank Statement Offer Letter Tax Documents Benefit Award Let…" at bounding box center [374, 292] width 98 height 15
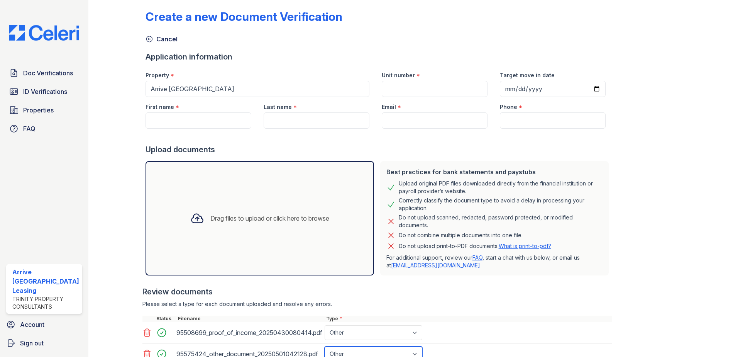
scroll to position [0, 0]
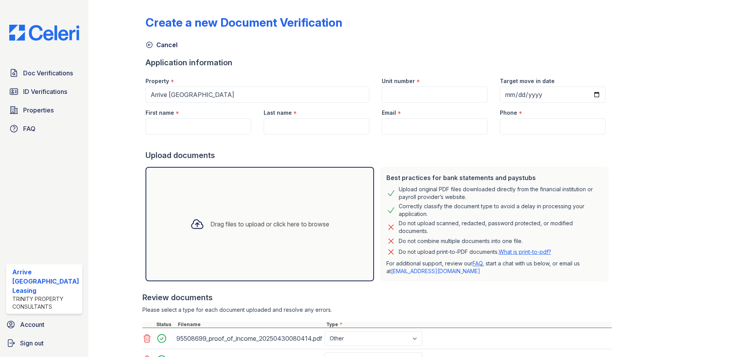
drag, startPoint x: 209, startPoint y: 110, endPoint x: 202, endPoint y: 121, distance: 13.5
click at [209, 110] on div "First name *" at bounding box center [199, 110] width 106 height 15
click at [202, 121] on input "First name" at bounding box center [199, 126] width 106 height 16
type input "l"
type input "Leyi"
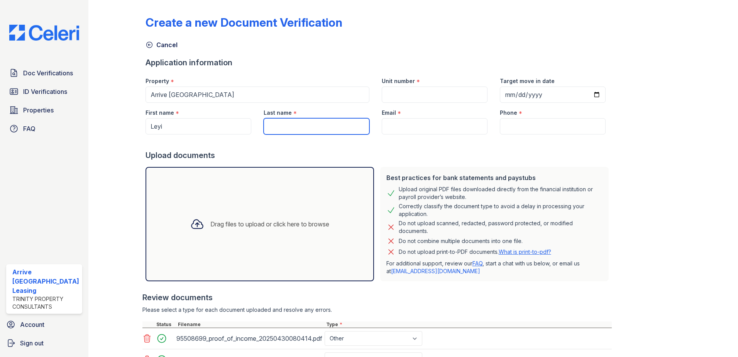
click at [292, 127] on input "Last name" at bounding box center [317, 126] width 106 height 16
type input "[PERSON_NAME]"
click at [412, 131] on input "Email" at bounding box center [435, 126] width 106 height 16
paste input "[PERSON_NAME][EMAIL_ADDRESS][DOMAIN_NAME]"
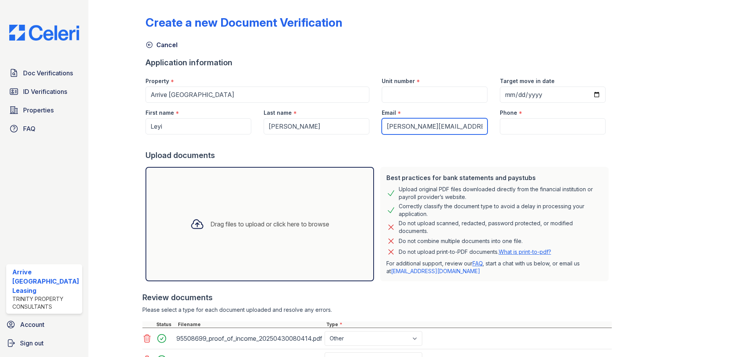
type input "[PERSON_NAME][EMAIL_ADDRESS][DOMAIN_NAME]"
click at [420, 93] on input "Unit number" at bounding box center [435, 95] width 106 height 16
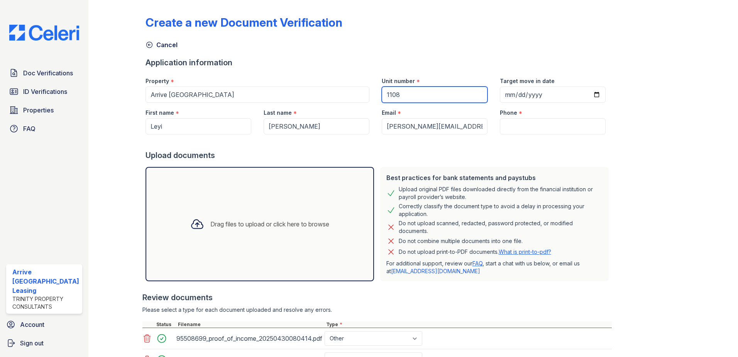
type input "1108"
drag, startPoint x: 557, startPoint y: 117, endPoint x: 555, endPoint y: 124, distance: 7.0
click at [558, 119] on div "Phone *" at bounding box center [553, 119] width 118 height 32
drag, startPoint x: 554, startPoint y: 125, endPoint x: 563, endPoint y: 113, distance: 14.6
click at [555, 125] on input "Phone" at bounding box center [553, 126] width 106 height 16
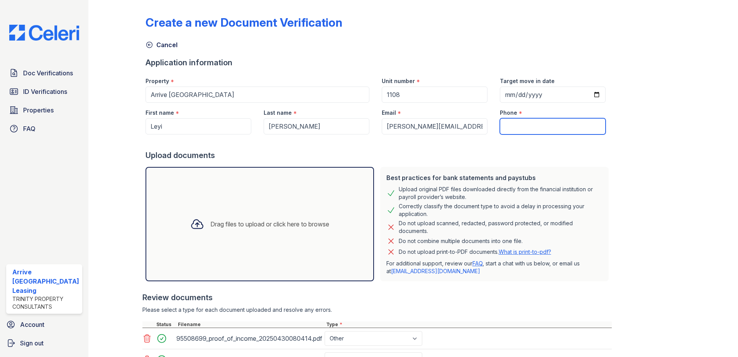
paste input "[PHONE_NUMBER]"
type input "[PHONE_NUMBER]"
click at [584, 95] on input "Target move in date" at bounding box center [553, 95] width 106 height 16
type input "[DATE]"
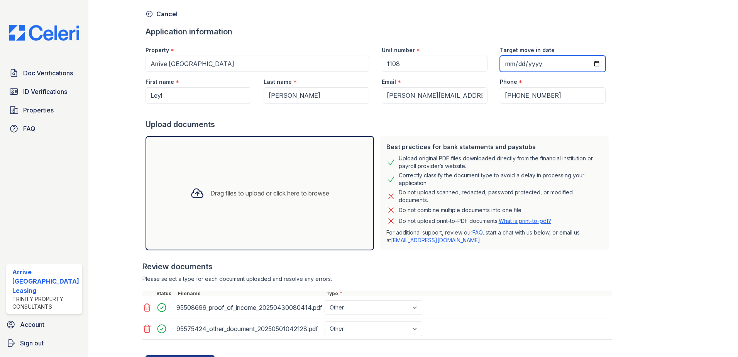
scroll to position [68, 0]
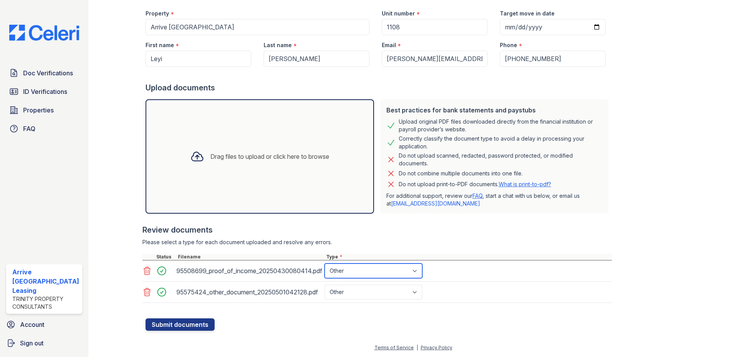
click at [392, 268] on select "Select type Paystub Bank Statement Offer Letter Tax Documents Benefit Award Let…" at bounding box center [374, 270] width 98 height 15
click at [380, 269] on select "Select type Paystub Bank Statement Offer Letter Tax Documents Benefit Award Let…" at bounding box center [374, 270] width 98 height 15
click at [270, 288] on div "95575424_other_document_20250501042128.pdf" at bounding box center [248, 292] width 145 height 12
drag, startPoint x: 270, startPoint y: 288, endPoint x: 370, endPoint y: 287, distance: 100.4
click at [370, 287] on select "Select type Paystub Bank Statement Offer Letter Tax Documents Benefit Award Let…" at bounding box center [374, 292] width 98 height 15
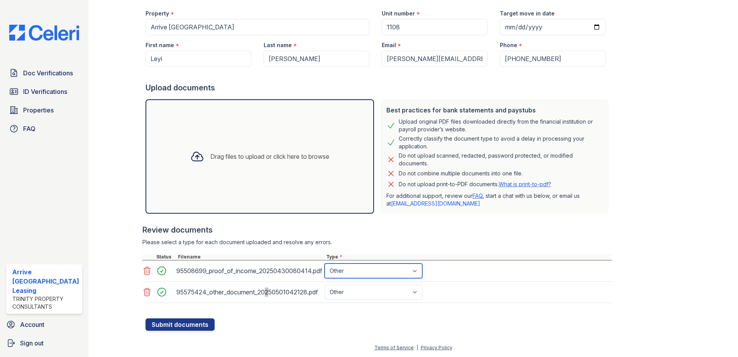
click at [395, 272] on select "Select type Paystub Bank Statement Offer Letter Tax Documents Benefit Award Let…" at bounding box center [374, 270] width 98 height 15
click at [325, 263] on select "Select type Paystub Bank Statement Offer Letter Tax Documents Benefit Award Let…" at bounding box center [374, 270] width 98 height 15
drag, startPoint x: 376, startPoint y: 292, endPoint x: 374, endPoint y: 287, distance: 5.0
click at [377, 292] on select "Select type Paystub Bank Statement Offer Letter Tax Documents Benefit Award Let…" at bounding box center [374, 292] width 98 height 15
click at [392, 290] on select "Select type Paystub Bank Statement Offer Letter Tax Documents Benefit Award Let…" at bounding box center [374, 292] width 98 height 15
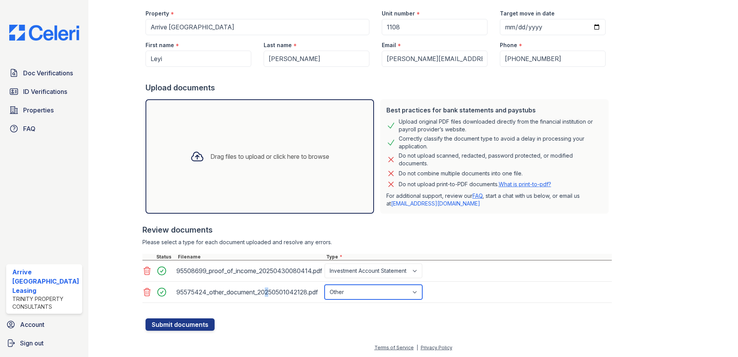
click at [386, 289] on select "Select type Paystub Bank Statement Offer Letter Tax Documents Benefit Award Let…" at bounding box center [374, 292] width 98 height 15
click at [383, 271] on select "Select type Paystub Bank Statement Offer Letter Tax Documents Benefit Award Let…" at bounding box center [374, 270] width 98 height 15
click at [384, 270] on select "Select type Paystub Bank Statement Offer Letter Tax Documents Benefit Award Let…" at bounding box center [374, 270] width 98 height 15
click at [390, 293] on select "Select type Paystub Bank Statement Offer Letter Tax Documents Benefit Award Let…" at bounding box center [374, 292] width 98 height 15
click at [382, 269] on select "Select type Paystub Bank Statement Offer Letter Tax Documents Benefit Award Let…" at bounding box center [374, 270] width 98 height 15
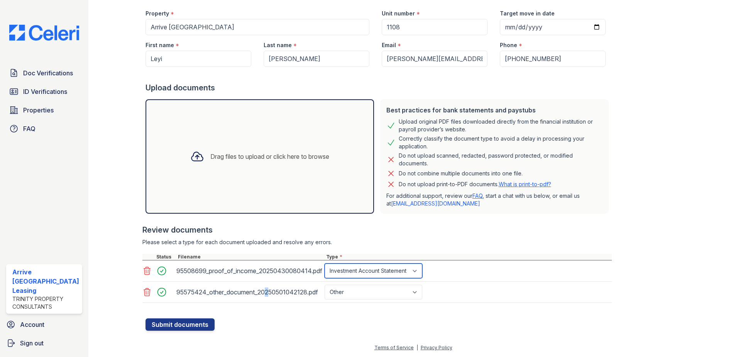
click at [325, 263] on select "Select type Paystub Bank Statement Offer Letter Tax Documents Benefit Award Let…" at bounding box center [374, 270] width 98 height 15
click at [376, 291] on select "Select type Paystub Bank Statement Offer Letter Tax Documents Benefit Award Let…" at bounding box center [374, 292] width 98 height 15
click at [358, 295] on select "Select type Paystub Bank Statement Offer Letter Tax Documents Benefit Award Let…" at bounding box center [374, 292] width 98 height 15
click at [358, 272] on select "Select type Paystub Bank Statement Offer Letter Tax Documents Benefit Award Let…" at bounding box center [374, 270] width 98 height 15
select select "bank_statement"
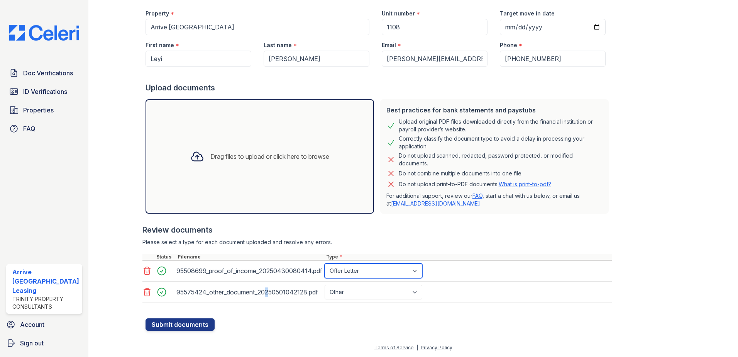
click at [325, 263] on select "Select type Paystub Bank Statement Offer Letter Tax Documents Benefit Award Let…" at bounding box center [374, 270] width 98 height 15
click at [400, 290] on select "Select type Paystub Bank Statement Offer Letter Tax Documents Benefit Award Let…" at bounding box center [374, 292] width 98 height 15
click at [382, 302] on div "Review documents Please select a type for each document uploaded and resolve an…" at bounding box center [378, 264] width 470 height 94
click at [381, 298] on select "Select type Paystub Bank Statement Offer Letter Tax Documents Benefit Award Let…" at bounding box center [374, 292] width 98 height 15
click at [380, 295] on select "Select type Paystub Bank Statement Offer Letter Tax Documents Benefit Award Let…" at bounding box center [374, 292] width 98 height 15
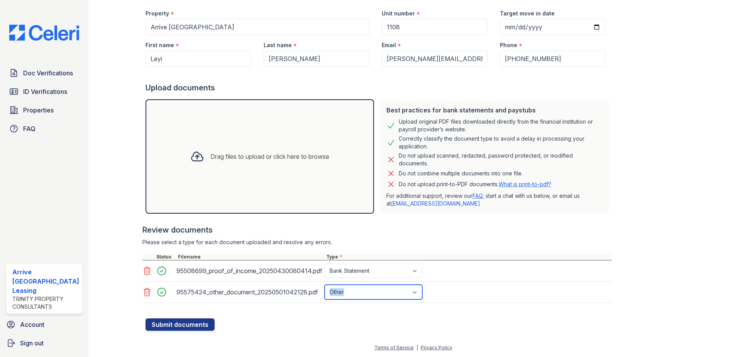
click at [380, 293] on select "Select type Paystub Bank Statement Offer Letter Tax Documents Benefit Award Let…" at bounding box center [374, 292] width 98 height 15
click at [325, 285] on select "Select type Paystub Bank Statement Offer Letter Tax Documents Benefit Award Let…" at bounding box center [374, 292] width 98 height 15
click at [588, 27] on input "[DATE]" at bounding box center [553, 27] width 106 height 16
type input "[DATE]"
click at [192, 327] on button "Submit documents" at bounding box center [180, 324] width 69 height 12
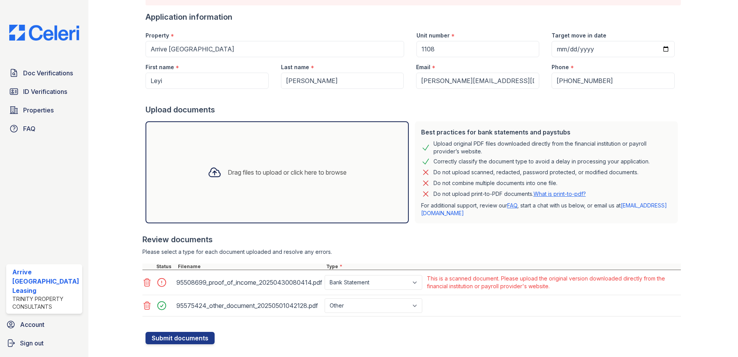
scroll to position [81, 0]
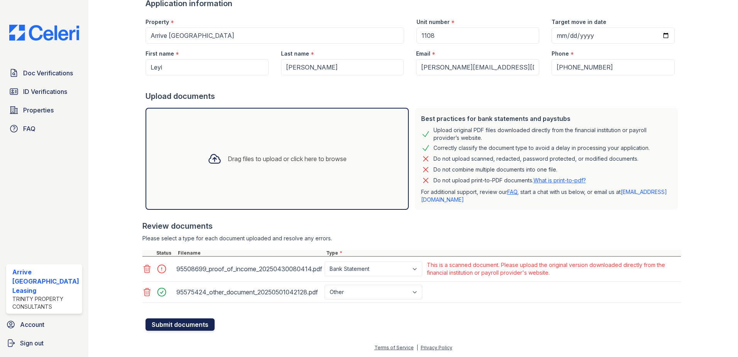
click at [204, 319] on button "Submit documents" at bounding box center [180, 324] width 69 height 12
click at [385, 270] on select "Paystub Bank Statement Offer Letter Tax Documents Benefit Award Letter Investme…" at bounding box center [374, 268] width 98 height 15
click at [325, 261] on select "Paystub Bank Statement Offer Letter Tax Documents Benefit Award Letter Investme…" at bounding box center [374, 268] width 98 height 15
click at [390, 266] on select "Paystub Bank Statement Offer Letter Tax Documents Benefit Award Letter Investme…" at bounding box center [374, 268] width 98 height 15
select select "investment_account_statement"
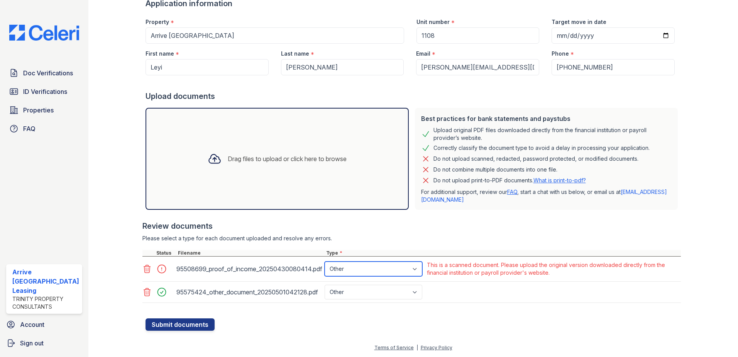
click at [325, 261] on select "Paystub Bank Statement Offer Letter Tax Documents Benefit Award Letter Investme…" at bounding box center [374, 268] width 98 height 15
drag, startPoint x: 182, startPoint y: 317, endPoint x: 184, endPoint y: 322, distance: 5.0
click at [184, 322] on form "Application information Property * Arrive [GEOGRAPHIC_DATA] Unit number * 1108 …" at bounding box center [414, 164] width 536 height 333
click at [184, 322] on button "Submit documents" at bounding box center [180, 324] width 69 height 12
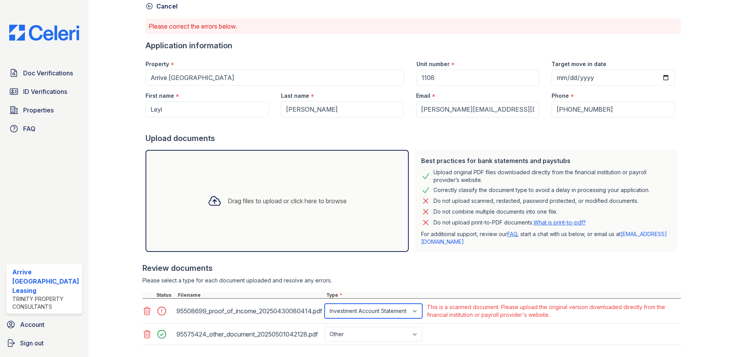
click at [399, 309] on select "Paystub Bank Statement Offer Letter Tax Documents Benefit Award Letter Investme…" at bounding box center [374, 311] width 98 height 15
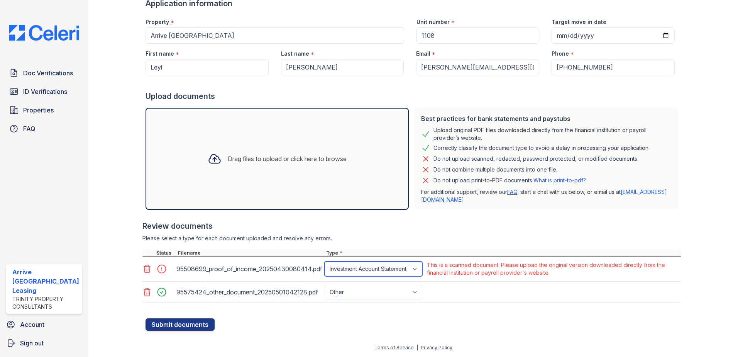
drag, startPoint x: 403, startPoint y: 271, endPoint x: 392, endPoint y: 273, distance: 10.6
click at [403, 271] on select "Paystub Bank Statement Offer Letter Tax Documents Benefit Award Letter Investme…" at bounding box center [374, 268] width 98 height 15
drag, startPoint x: 377, startPoint y: 266, endPoint x: 378, endPoint y: 277, distance: 11.0
click at [377, 266] on select "Paystub Bank Statement Offer Letter Tax Documents Benefit Award Letter Investme…" at bounding box center [374, 268] width 98 height 15
select select "other"
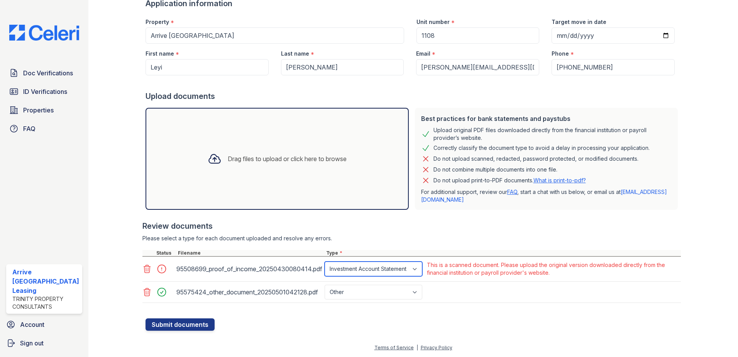
click at [325, 261] on select "Paystub Bank Statement Offer Letter Tax Documents Benefit Award Letter Investme…" at bounding box center [374, 268] width 98 height 15
click at [202, 320] on button "Submit documents" at bounding box center [180, 324] width 69 height 12
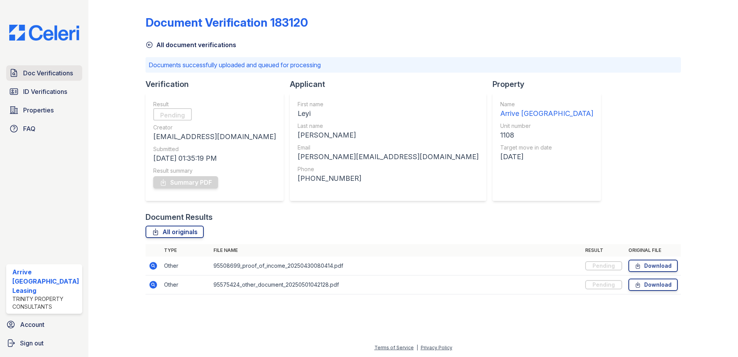
click at [62, 77] on span "Doc Verifications" at bounding box center [48, 72] width 50 height 9
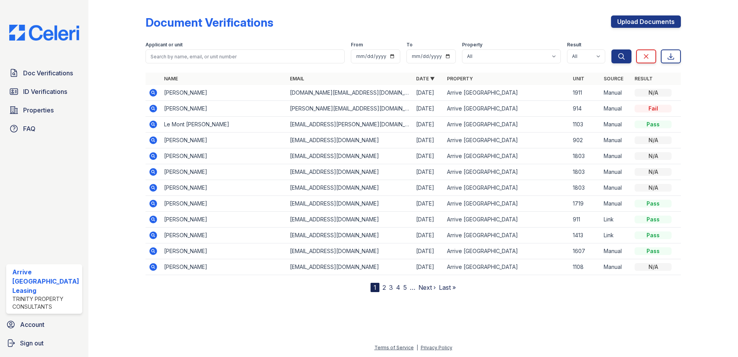
click at [63, 88] on span "ID Verifications" at bounding box center [45, 91] width 44 height 9
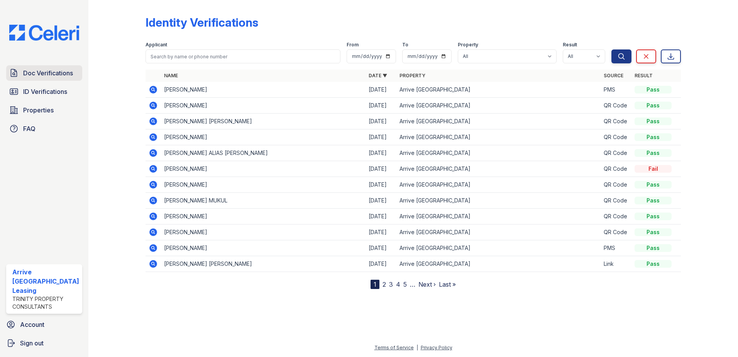
click at [54, 78] on link "Doc Verifications" at bounding box center [44, 72] width 76 height 15
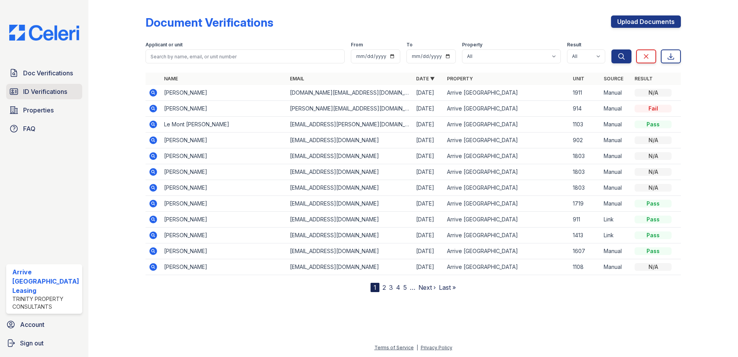
click at [54, 94] on span "ID Verifications" at bounding box center [45, 91] width 44 height 9
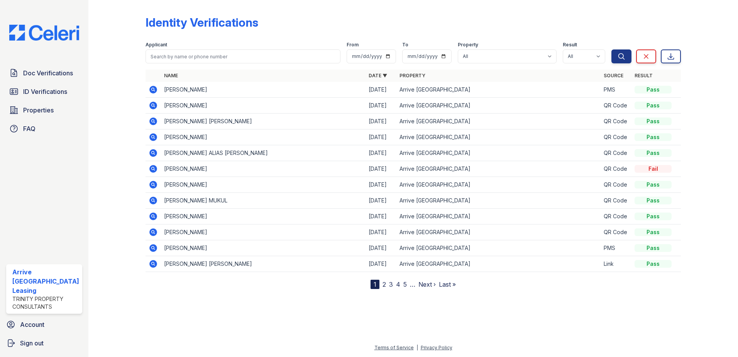
click at [54, 82] on div "Doc Verifications ID Verifications Properties FAQ" at bounding box center [44, 100] width 82 height 71
click at [56, 80] on div "Doc Verifications ID Verifications Properties FAQ" at bounding box center [44, 100] width 82 height 71
click at [58, 77] on link "Doc Verifications" at bounding box center [44, 72] width 76 height 15
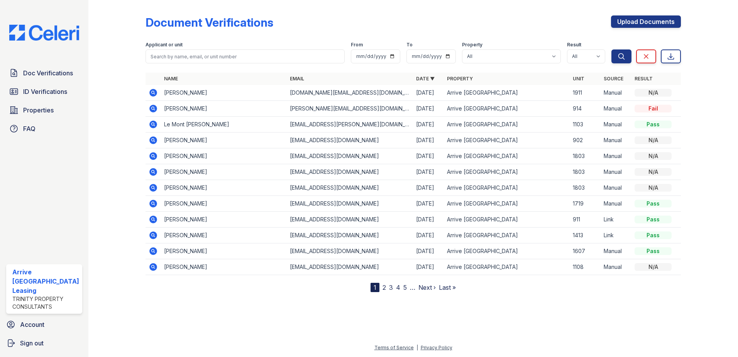
click at [257, 64] on form "Applicant or unit From To Property All Arrive [GEOGRAPHIC_DATA] Result All Pass…" at bounding box center [414, 51] width 536 height 31
click at [256, 61] on input "search" at bounding box center [246, 56] width 200 height 14
drag, startPoint x: 253, startPoint y: 57, endPoint x: 248, endPoint y: 60, distance: 5.9
click at [249, 59] on input "search" at bounding box center [246, 56] width 200 height 14
type input "[PERSON_NAME]"
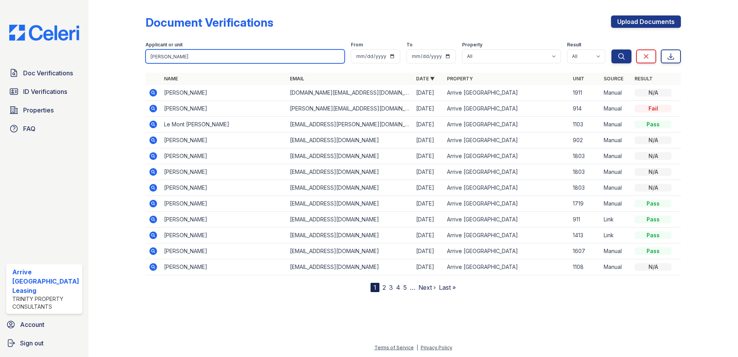
click at [612, 49] on button "Search" at bounding box center [622, 56] width 20 height 14
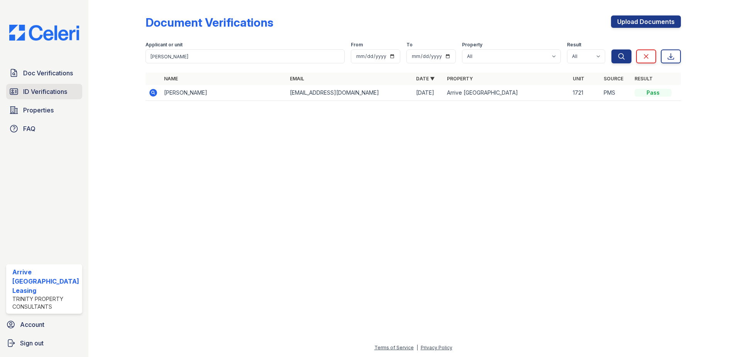
click at [59, 88] on span "ID Verifications" at bounding box center [45, 91] width 44 height 9
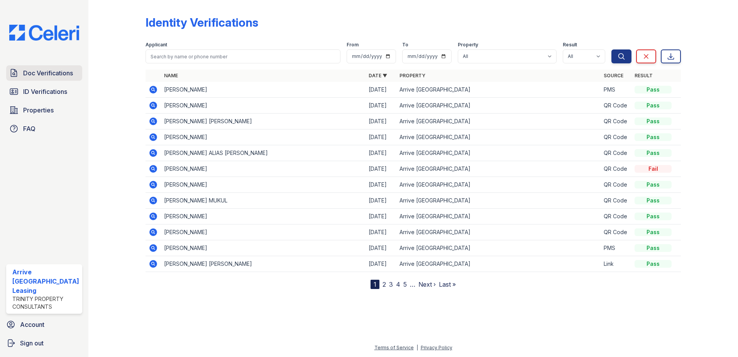
click at [54, 76] on span "Doc Verifications" at bounding box center [48, 72] width 50 height 9
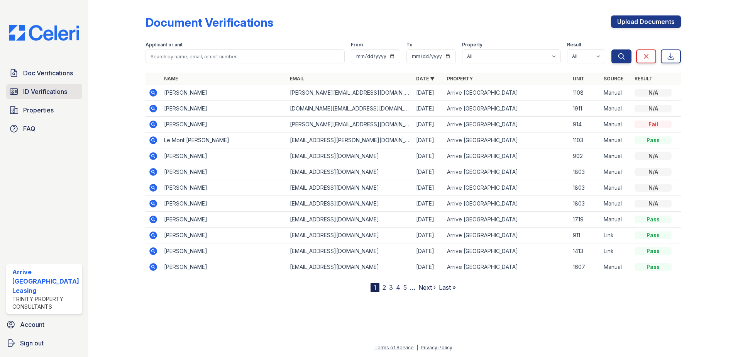
click at [67, 88] on span "ID Verifications" at bounding box center [45, 91] width 44 height 9
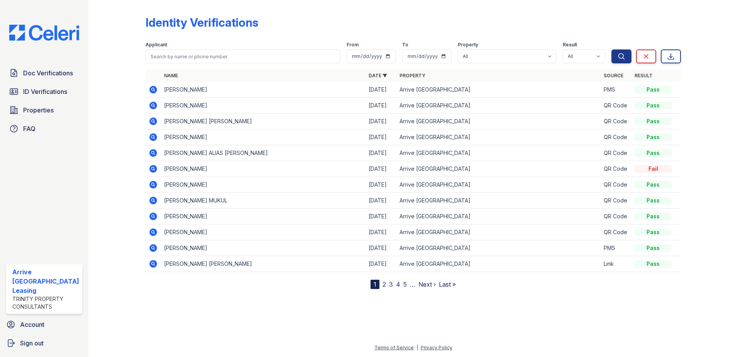
click at [239, 60] on input "search" at bounding box center [243, 56] width 195 height 14
drag, startPoint x: 235, startPoint y: 65, endPoint x: 241, endPoint y: 60, distance: 7.9
click at [240, 59] on input "search" at bounding box center [243, 56] width 195 height 14
type input "man [PERSON_NAME]"
click at [612, 49] on button "Search" at bounding box center [622, 56] width 20 height 14
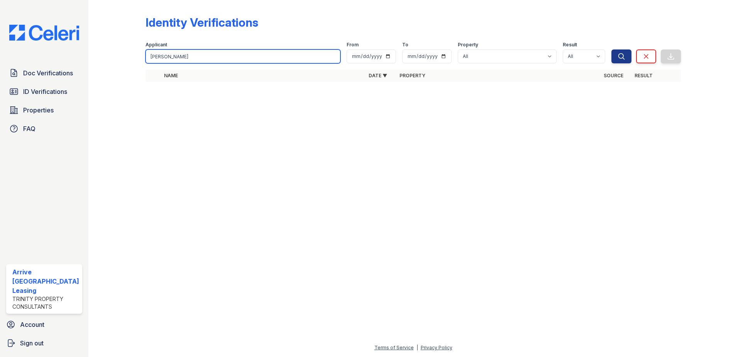
type input "[PERSON_NAME]"
click at [612, 49] on button "Search" at bounding box center [622, 56] width 20 height 14
click at [171, 56] on input "[PERSON_NAME]" at bounding box center [243, 56] width 195 height 14
type input "[PERSON_NAME]"
click at [612, 49] on button "Search" at bounding box center [622, 56] width 20 height 14
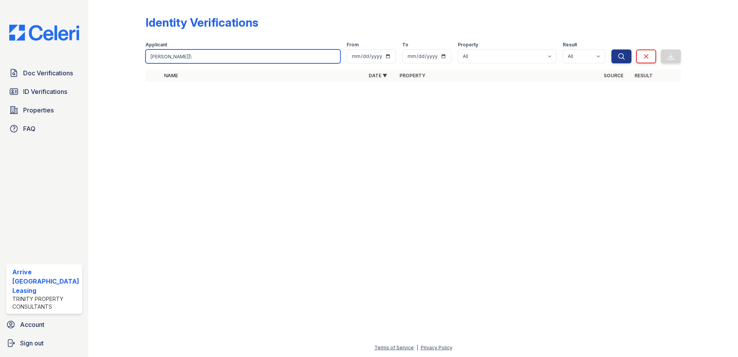
type input "[PERSON_NAME]]\"
click at [612, 49] on button "Search" at bounding box center [622, 56] width 20 height 14
type input "[PERSON_NAME]"
click at [612, 49] on button "Search" at bounding box center [622, 56] width 20 height 14
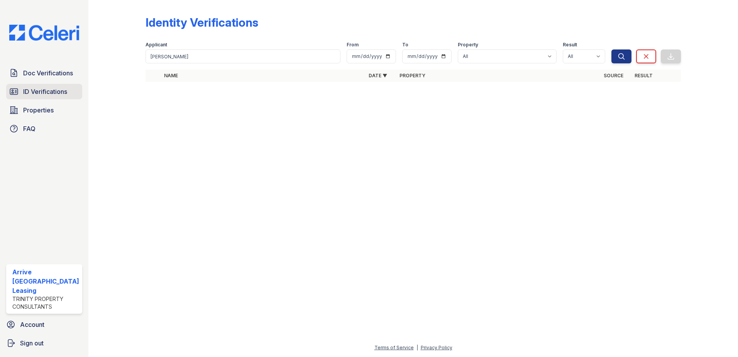
click at [31, 95] on span "ID Verifications" at bounding box center [45, 91] width 44 height 9
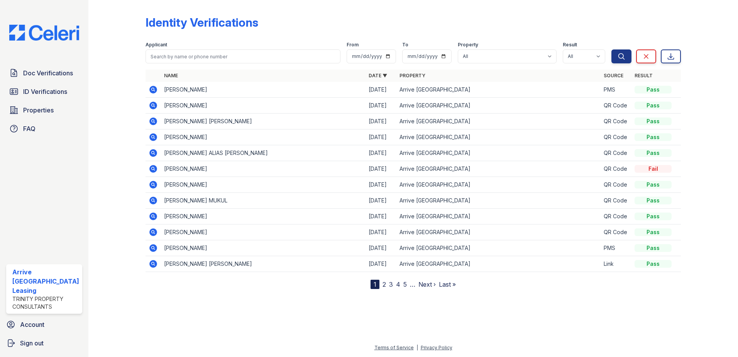
click at [266, 40] on form "Applicant From To Property All Arrive [GEOGRAPHIC_DATA] Result All Pass Fail Ca…" at bounding box center [414, 51] width 536 height 31
click at [251, 50] on input "search" at bounding box center [243, 56] width 195 height 14
type input "[PERSON_NAME]\"
click at [612, 49] on button "Search" at bounding box center [622, 56] width 20 height 14
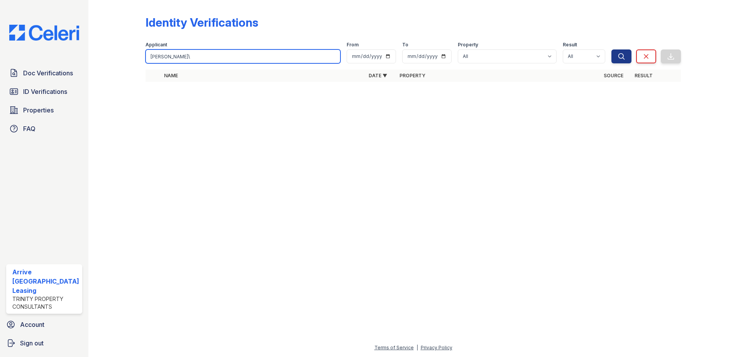
drag, startPoint x: 198, startPoint y: 63, endPoint x: 197, endPoint y: 58, distance: 5.0
click at [198, 63] on input "[PERSON_NAME]\" at bounding box center [243, 56] width 195 height 14
type input "[PERSON_NAME]"
click at [612, 49] on button "Search" at bounding box center [622, 56] width 20 height 14
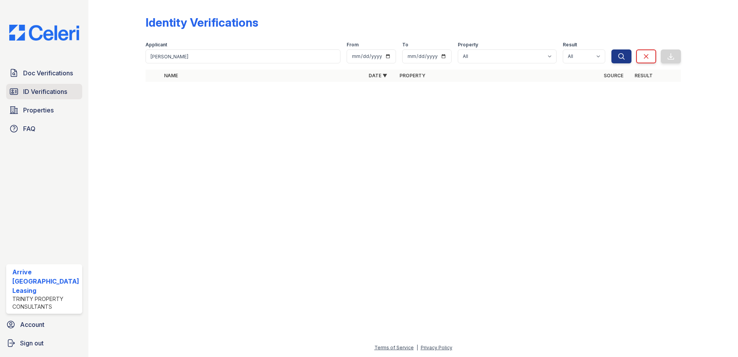
click at [48, 90] on span "ID Verifications" at bounding box center [45, 91] width 44 height 9
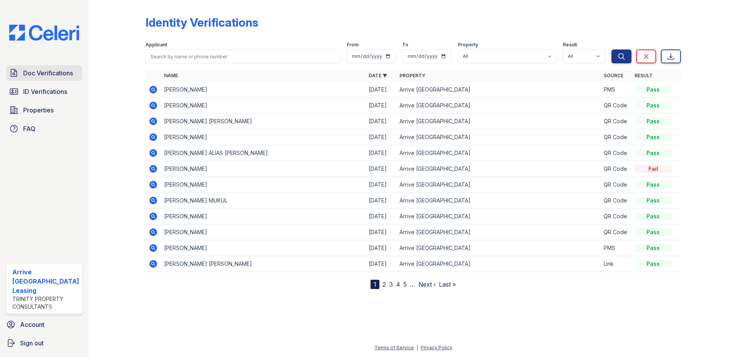
click at [53, 77] on span "Doc Verifications" at bounding box center [48, 72] width 50 height 9
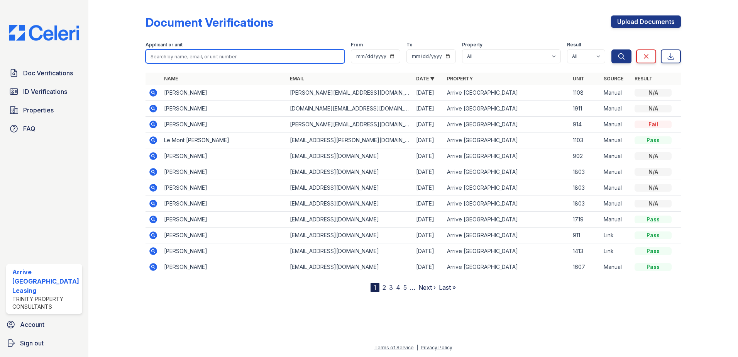
click at [222, 58] on input "search" at bounding box center [246, 56] width 200 height 14
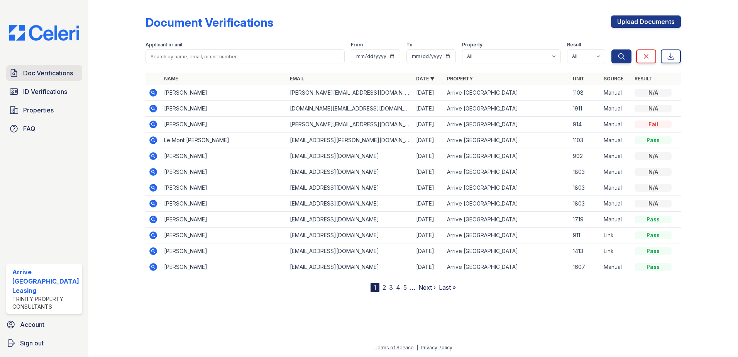
click at [60, 76] on span "Doc Verifications" at bounding box center [48, 72] width 50 height 9
click at [61, 90] on span "ID Verifications" at bounding box center [45, 91] width 44 height 9
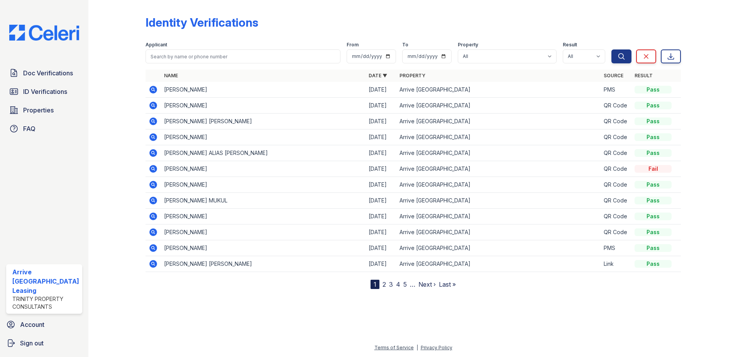
drag, startPoint x: 282, startPoint y: 41, endPoint x: 278, endPoint y: 46, distance: 6.3
click at [281, 42] on div "Applicant From To Property All Arrive [GEOGRAPHIC_DATA] Result All Pass Fail Ca…" at bounding box center [379, 51] width 467 height 25
click at [277, 48] on div "Applicant" at bounding box center [243, 46] width 195 height 8
click at [243, 59] on input "search" at bounding box center [243, 56] width 195 height 14
drag, startPoint x: 202, startPoint y: 65, endPoint x: 195, endPoint y: 57, distance: 10.9
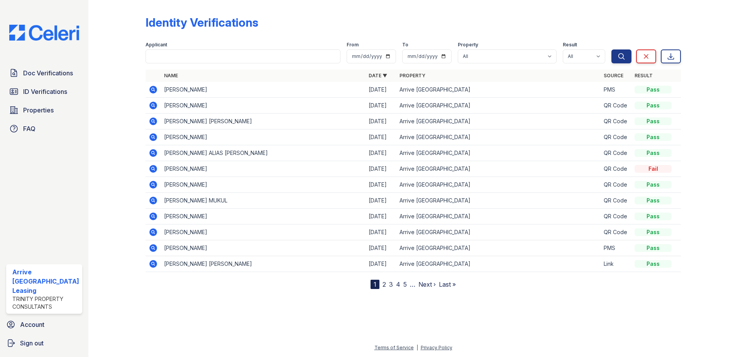
click at [203, 65] on form "Applicant From To Property All Arrive [GEOGRAPHIC_DATA] Result All Pass Fail Ca…" at bounding box center [414, 51] width 536 height 31
click at [195, 56] on input "search" at bounding box center [243, 56] width 195 height 14
click at [194, 56] on input "search" at bounding box center [243, 56] width 195 height 14
type input ","
click at [199, 59] on input "search" at bounding box center [243, 56] width 195 height 14
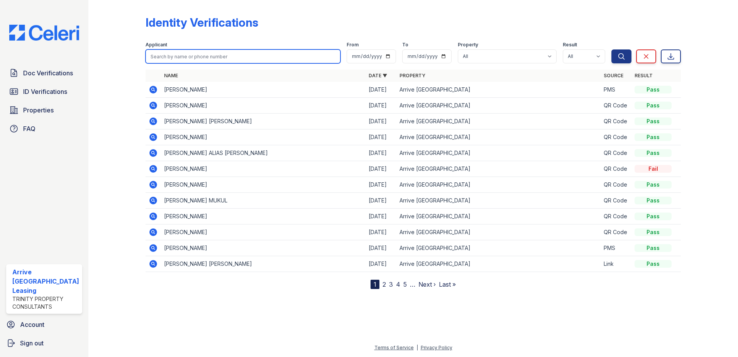
click at [173, 59] on input "search" at bounding box center [243, 56] width 195 height 14
type input "Hay"
click at [612, 49] on button "Search" at bounding box center [622, 56] width 20 height 14
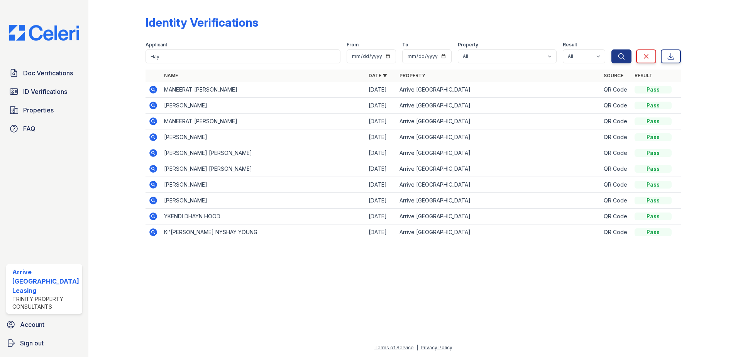
click at [154, 90] on icon at bounding box center [153, 90] width 8 height 8
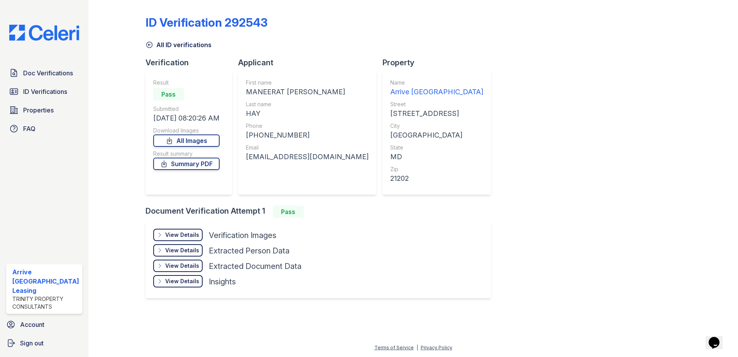
drag, startPoint x: 205, startPoint y: 137, endPoint x: 357, endPoint y: 110, distance: 154.1
click at [206, 137] on link "All Images" at bounding box center [186, 140] width 66 height 12
